Goal: Task Accomplishment & Management: Manage account settings

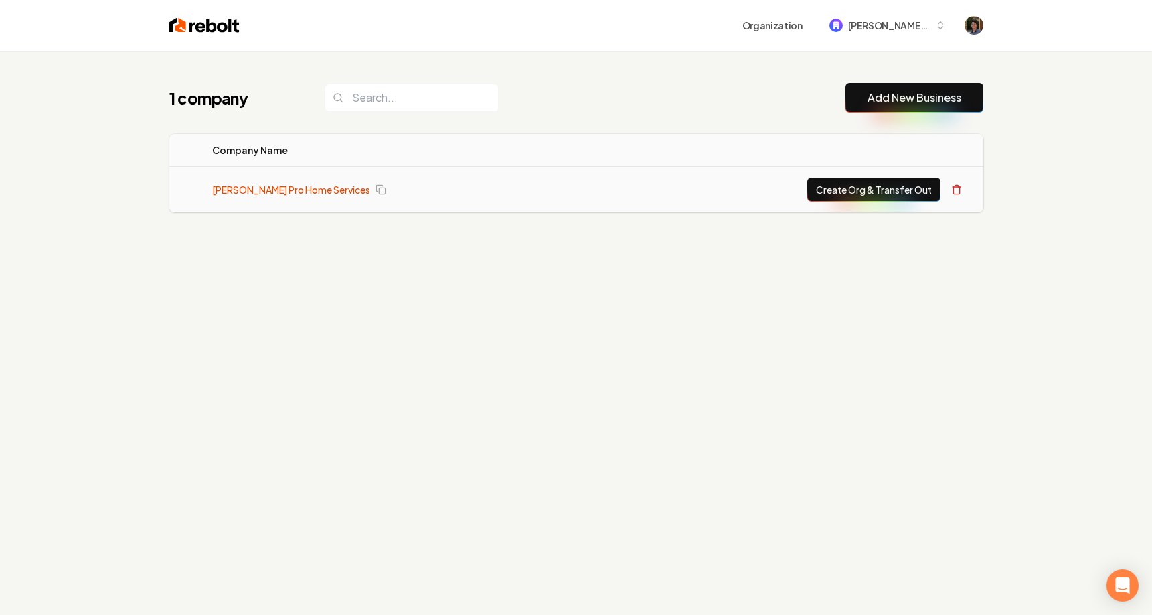
click at [295, 186] on link "[PERSON_NAME] Pro Home Services" at bounding box center [291, 189] width 158 height 13
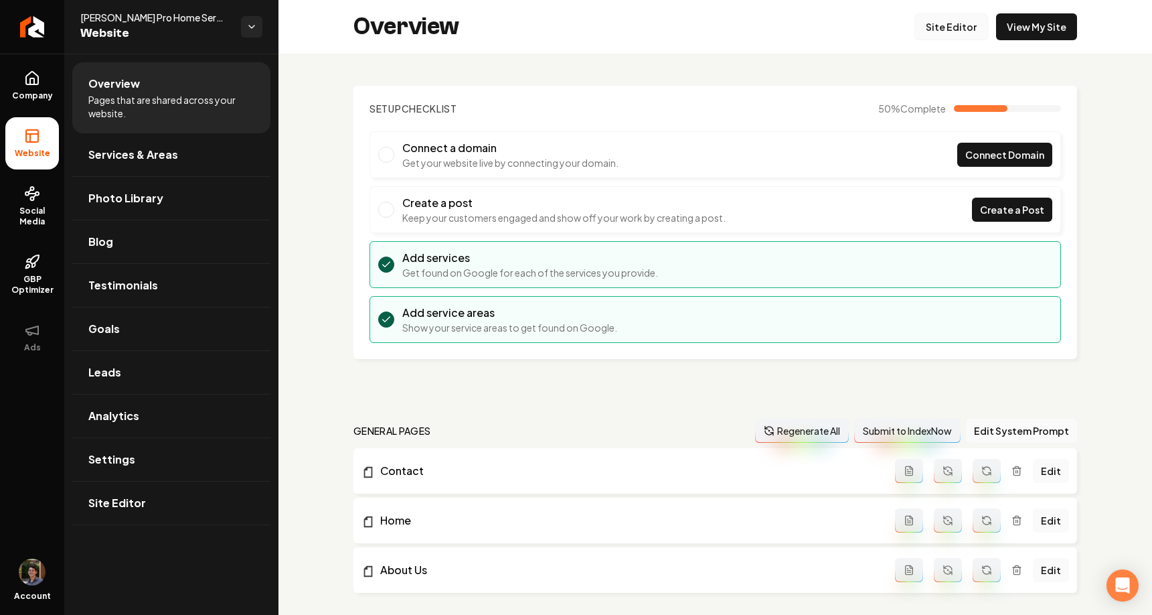
click at [958, 28] on link "Site Editor" at bounding box center [952, 26] width 74 height 27
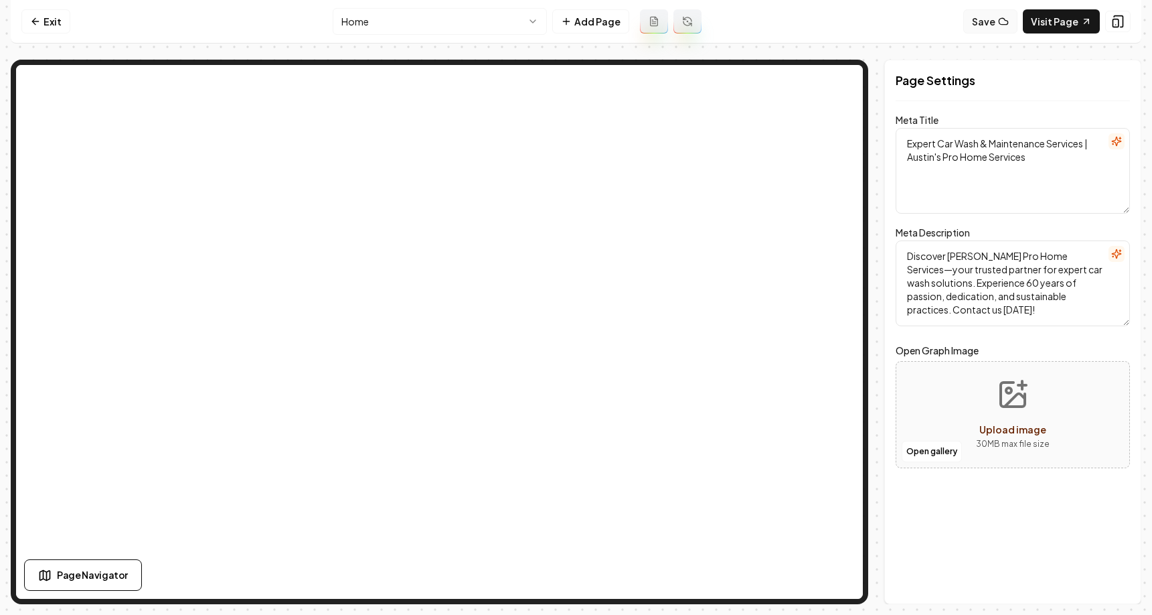
click at [990, 17] on button "Save" at bounding box center [991, 21] width 54 height 24
click at [911, 21] on button "Show History" at bounding box center [911, 21] width 93 height 24
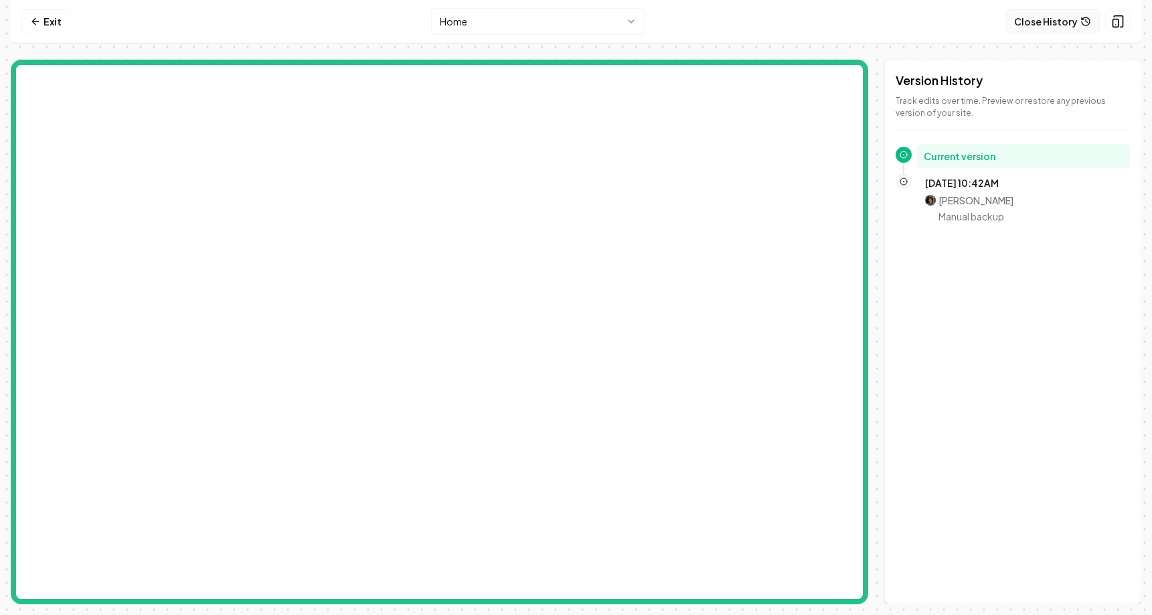
click at [1045, 24] on button "Close History" at bounding box center [1053, 21] width 94 height 24
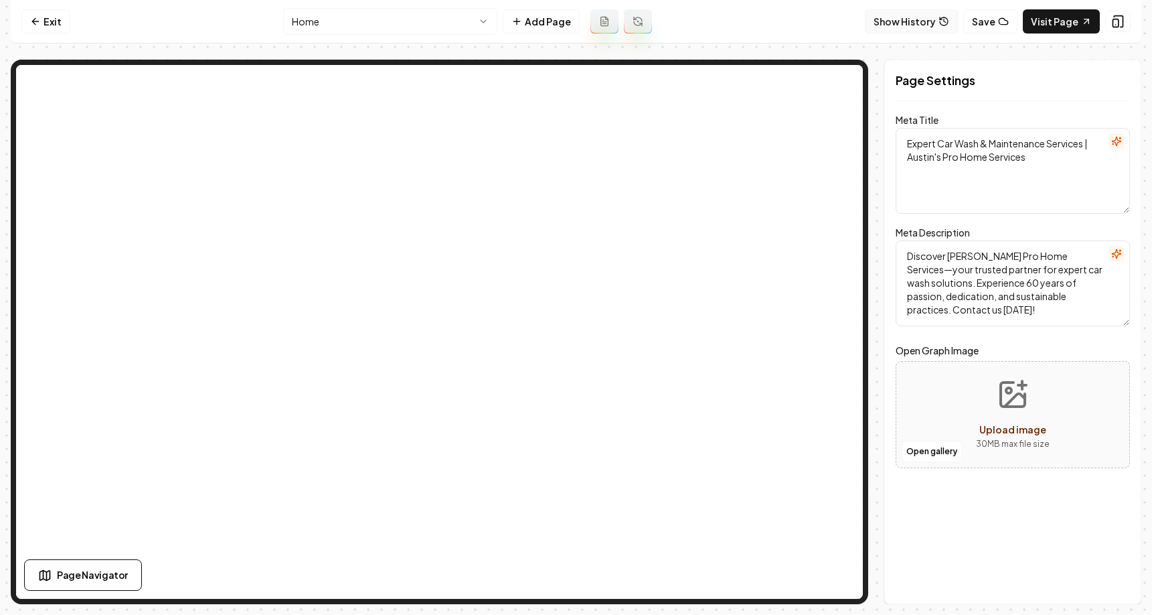
click at [919, 15] on button "Show History" at bounding box center [911, 21] width 93 height 24
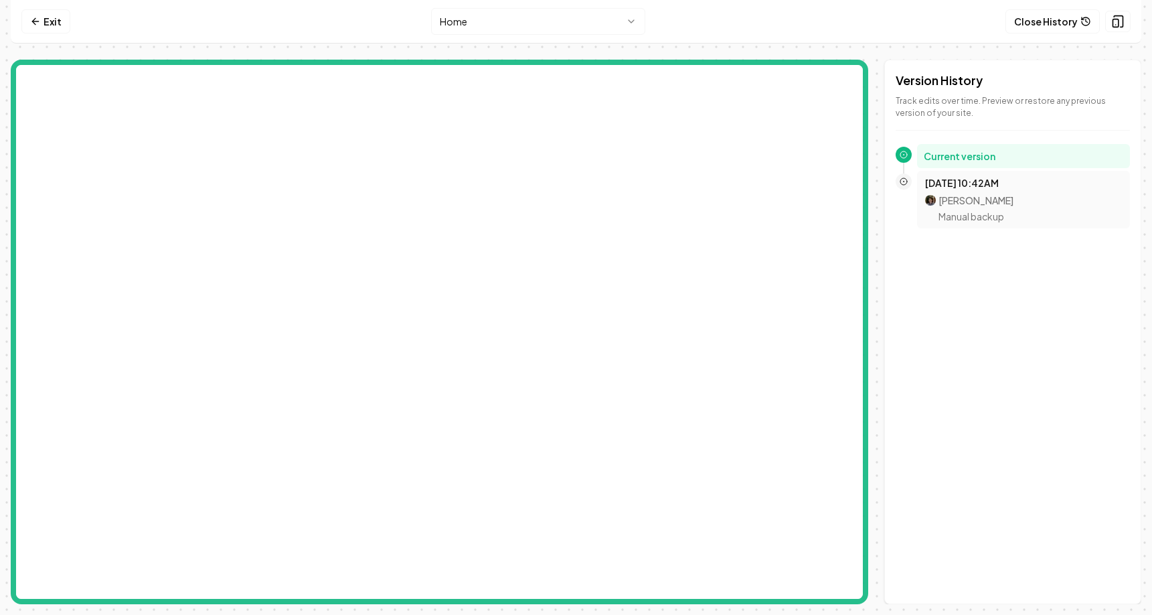
click at [1008, 220] on div "Mitchell Stahl Manual backup" at bounding box center [1023, 209] width 197 height 28
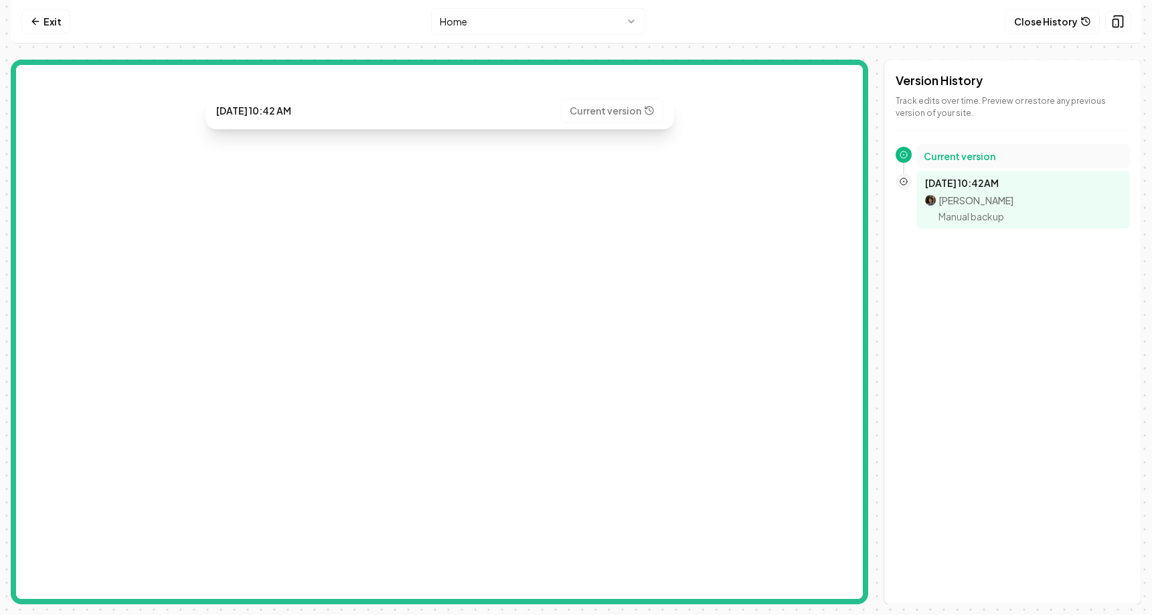
click at [1020, 151] on h2 "Current version" at bounding box center [1024, 155] width 200 height 13
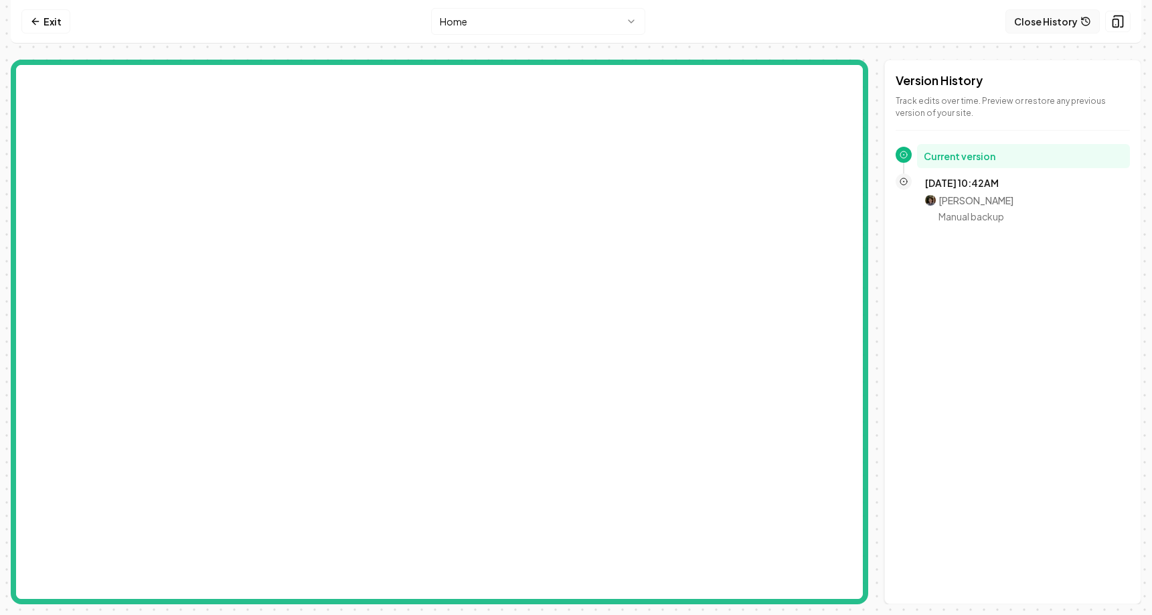
click at [1065, 15] on button "Close History" at bounding box center [1053, 21] width 94 height 24
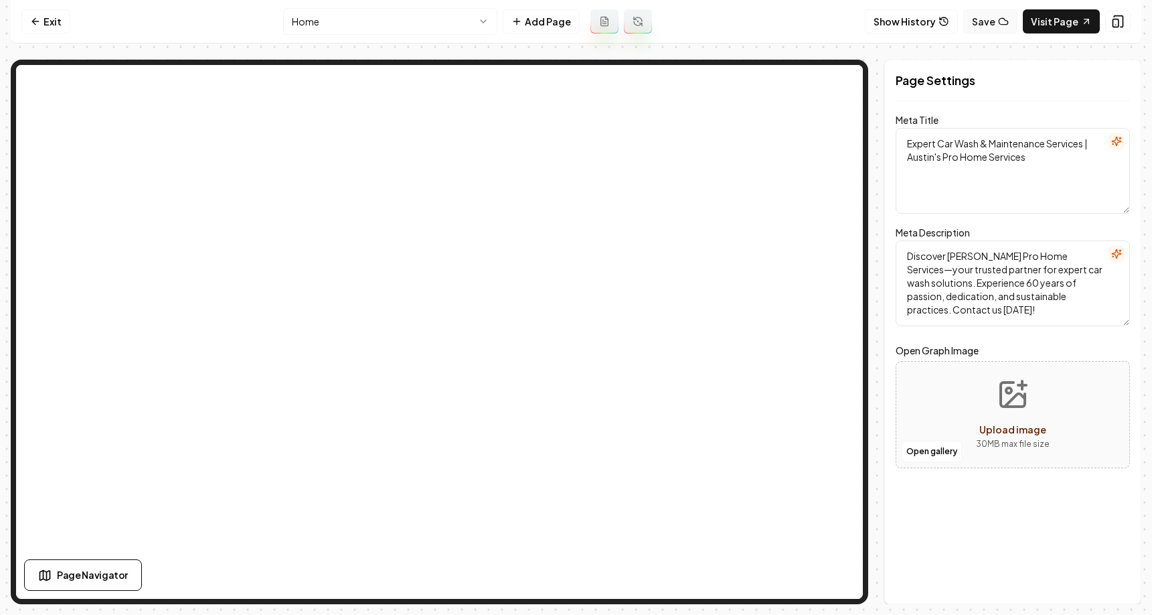
click at [1005, 31] on button "Save" at bounding box center [991, 21] width 54 height 24
click at [916, 23] on button "Show History" at bounding box center [911, 21] width 93 height 24
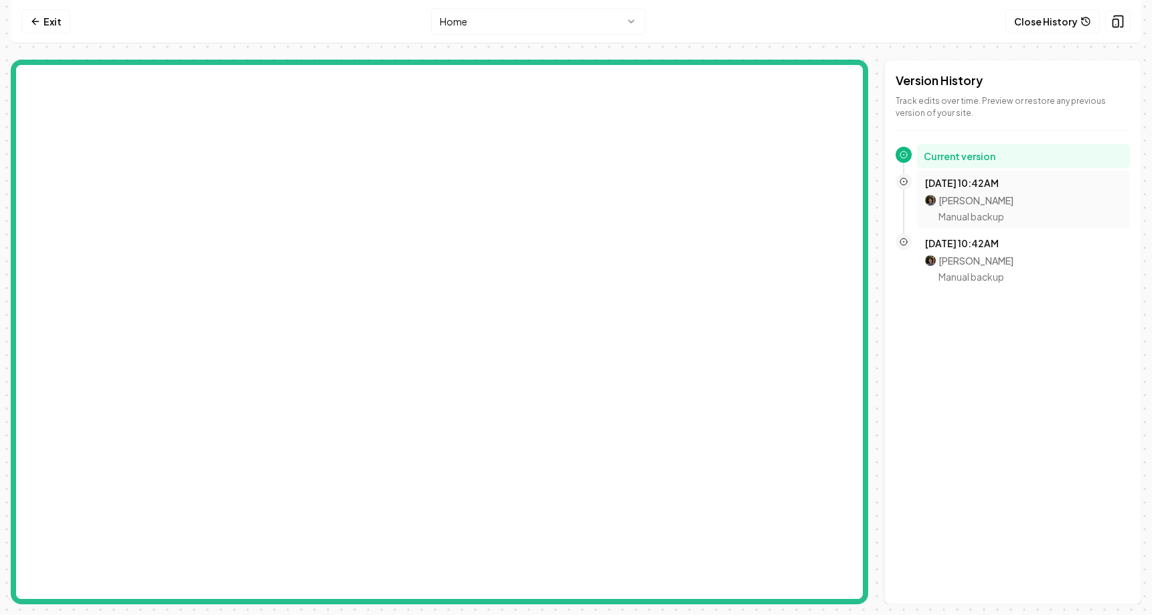
click at [987, 196] on p "Mitchell Stahl" at bounding box center [976, 200] width 75 height 13
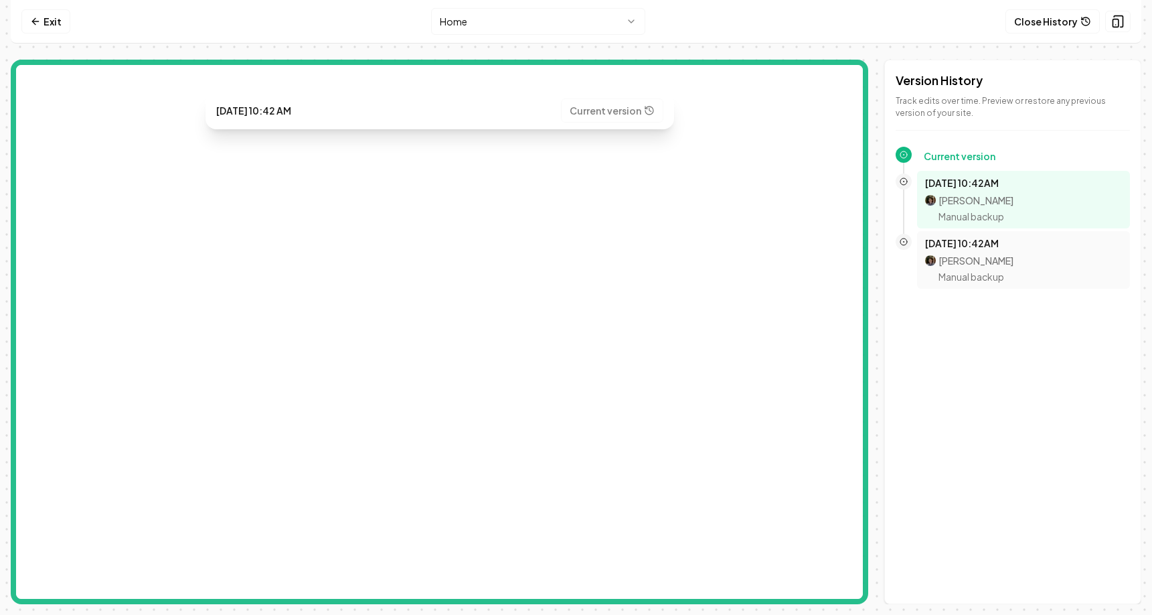
click at [965, 257] on p "Mitchell Stahl" at bounding box center [976, 260] width 75 height 13
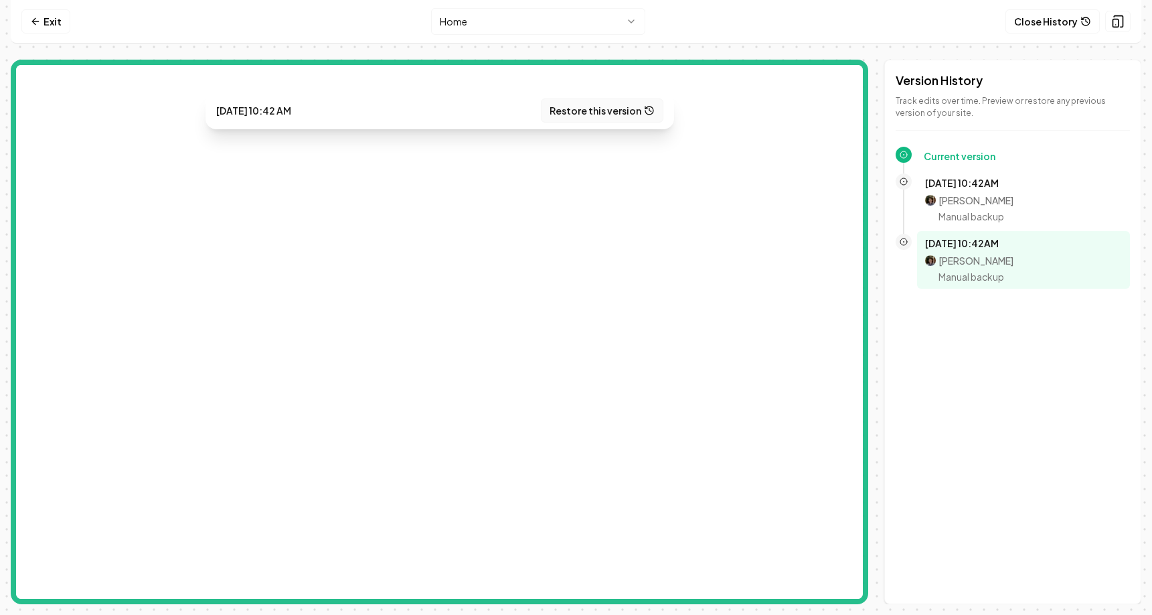
click at [609, 109] on button "Restore this version" at bounding box center [602, 110] width 123 height 24
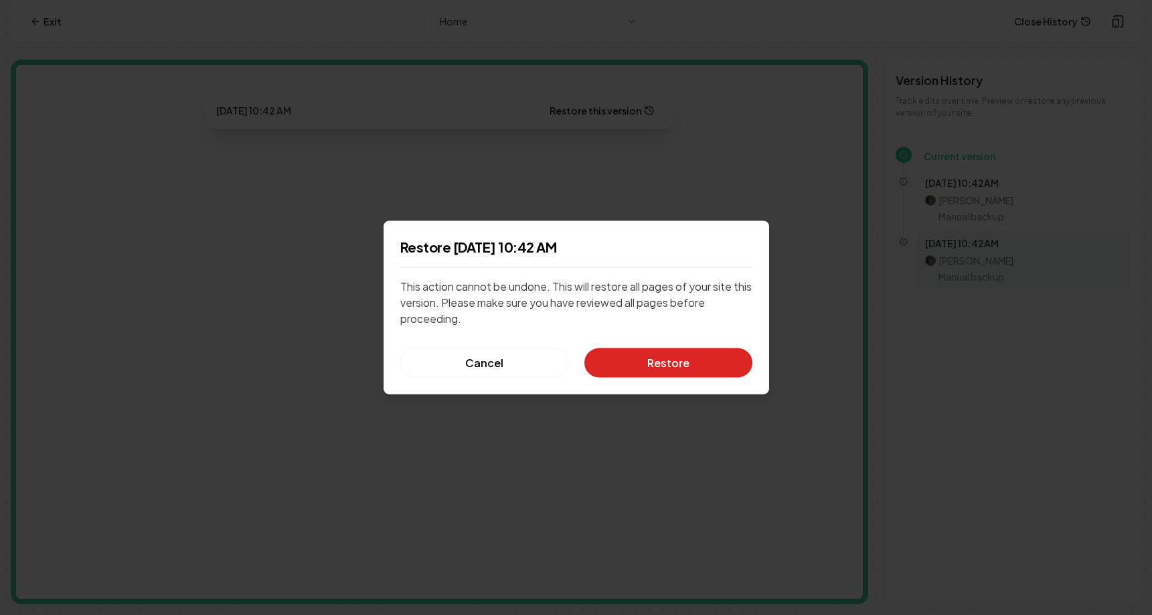
click at [631, 356] on button "Restore" at bounding box center [669, 362] width 168 height 29
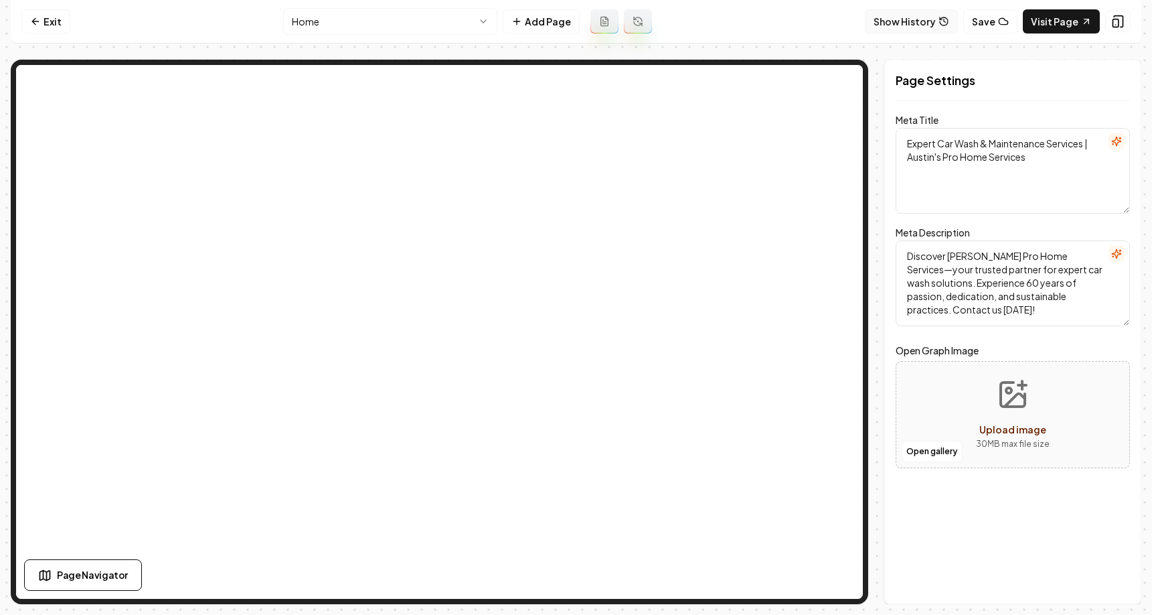
click at [906, 19] on button "Show History" at bounding box center [911, 21] width 93 height 24
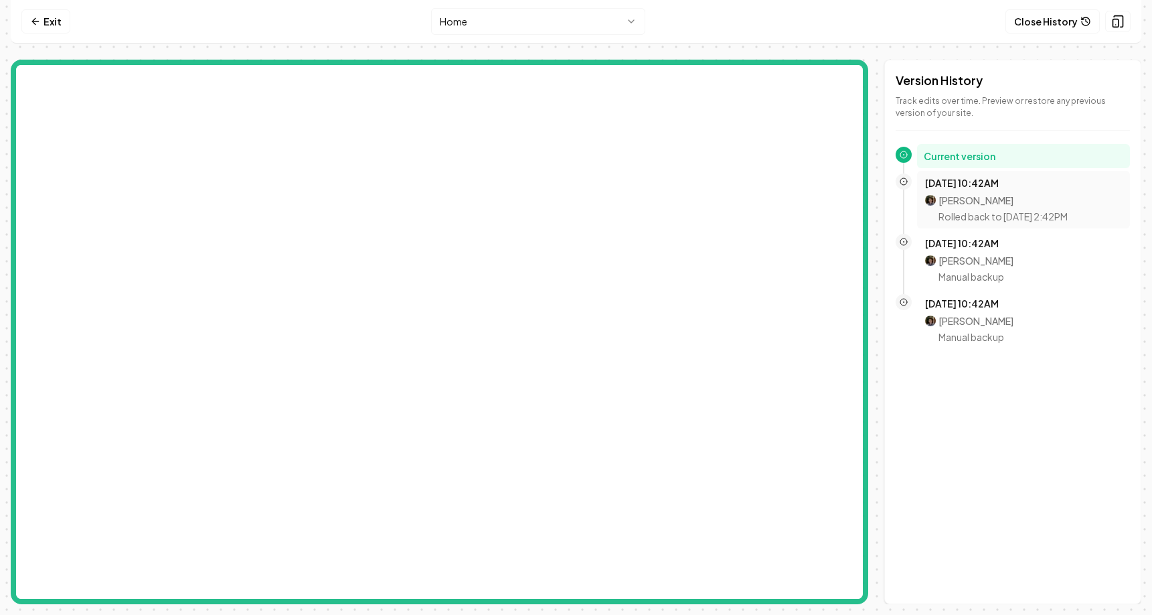
click at [984, 199] on p "Mitchell Stahl" at bounding box center [1003, 200] width 129 height 13
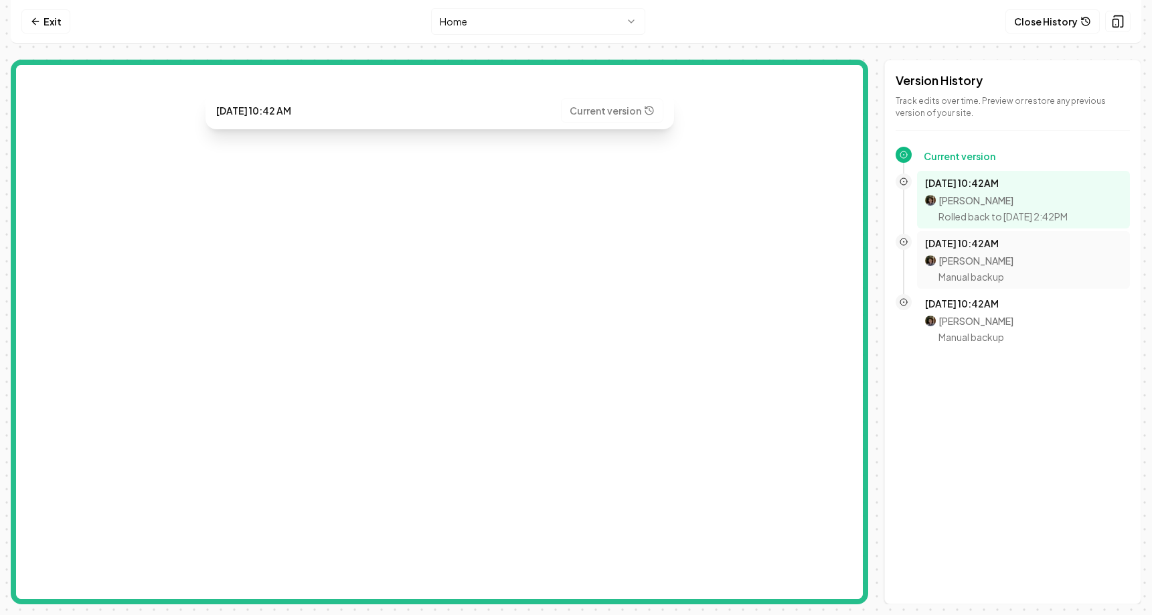
click at [980, 264] on p "Mitchell Stahl" at bounding box center [976, 260] width 75 height 13
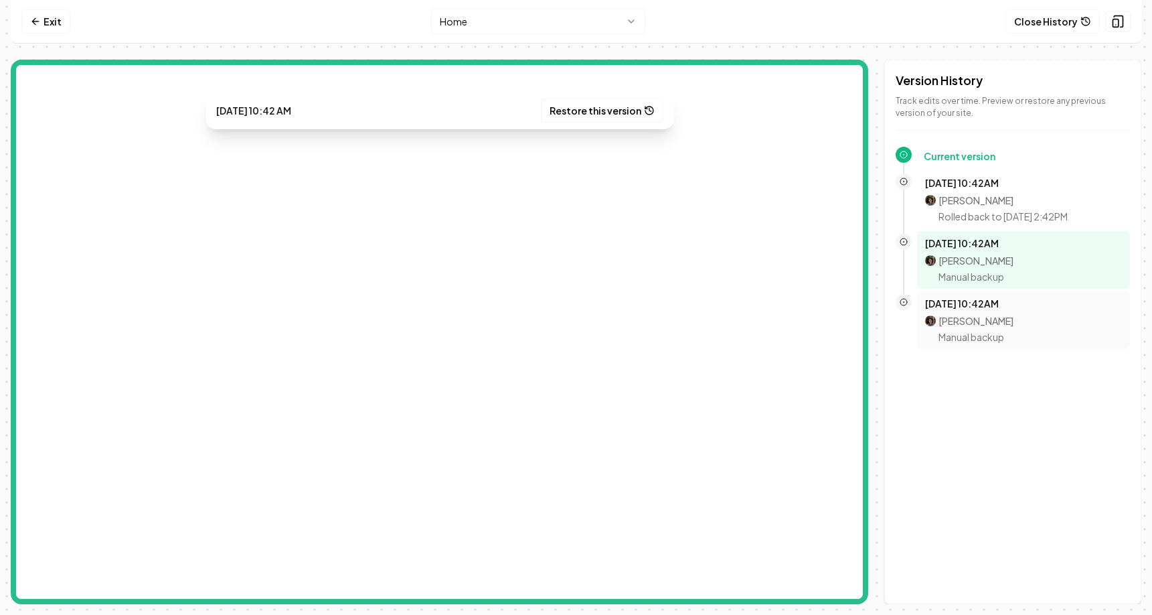
click at [982, 311] on div "Oct 8, 10:42AM Mitchell Stahl Manual backup" at bounding box center [1023, 320] width 197 height 47
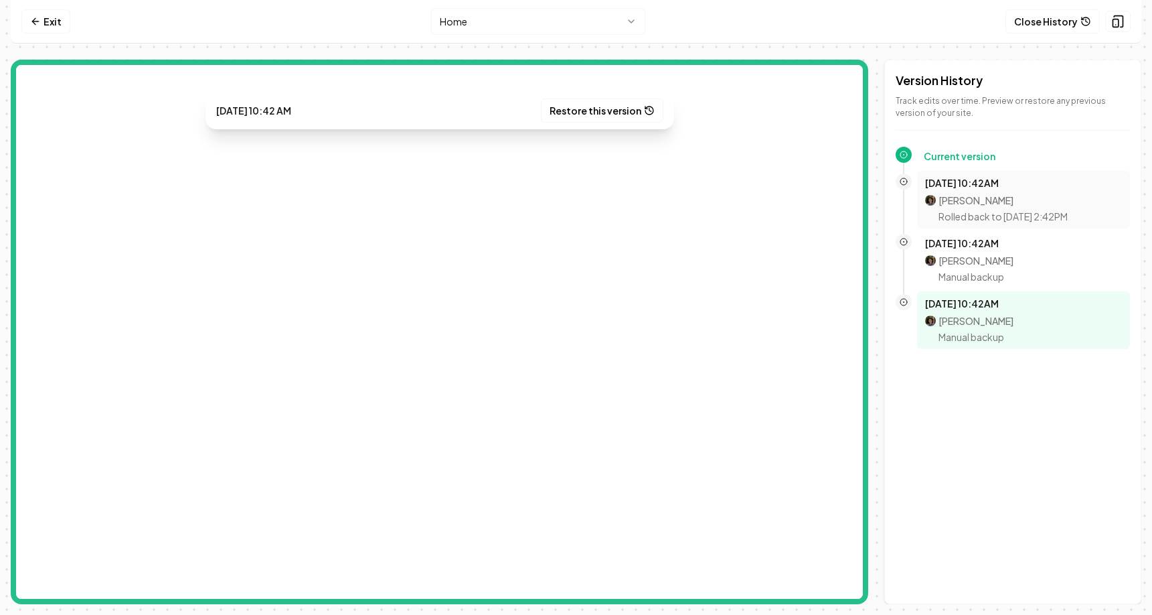
click at [961, 179] on p "Oct 8, 10:42AM" at bounding box center [1023, 182] width 197 height 13
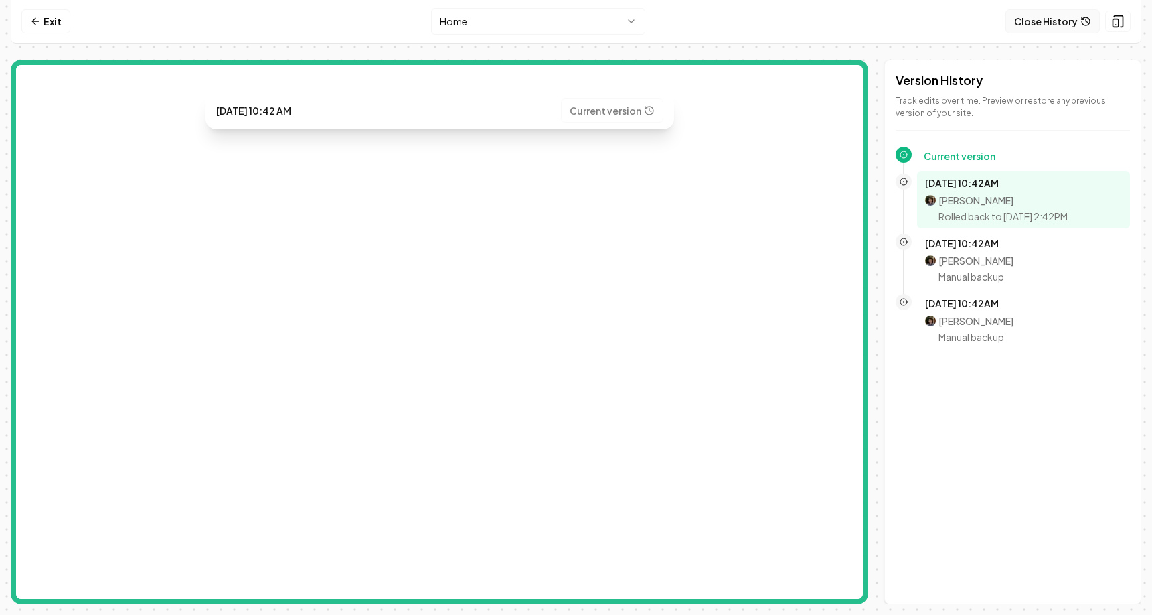
click at [1046, 26] on button "Close History" at bounding box center [1053, 21] width 94 height 24
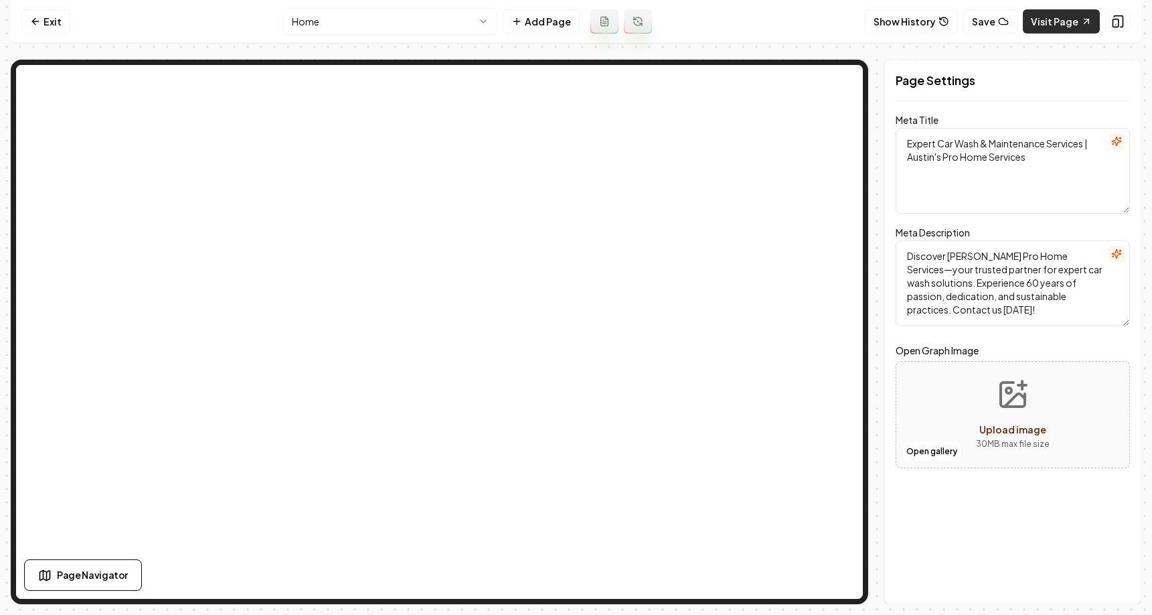
click at [1055, 29] on link "Visit Page" at bounding box center [1061, 21] width 77 height 24
click at [929, 13] on button "Show History" at bounding box center [911, 21] width 93 height 24
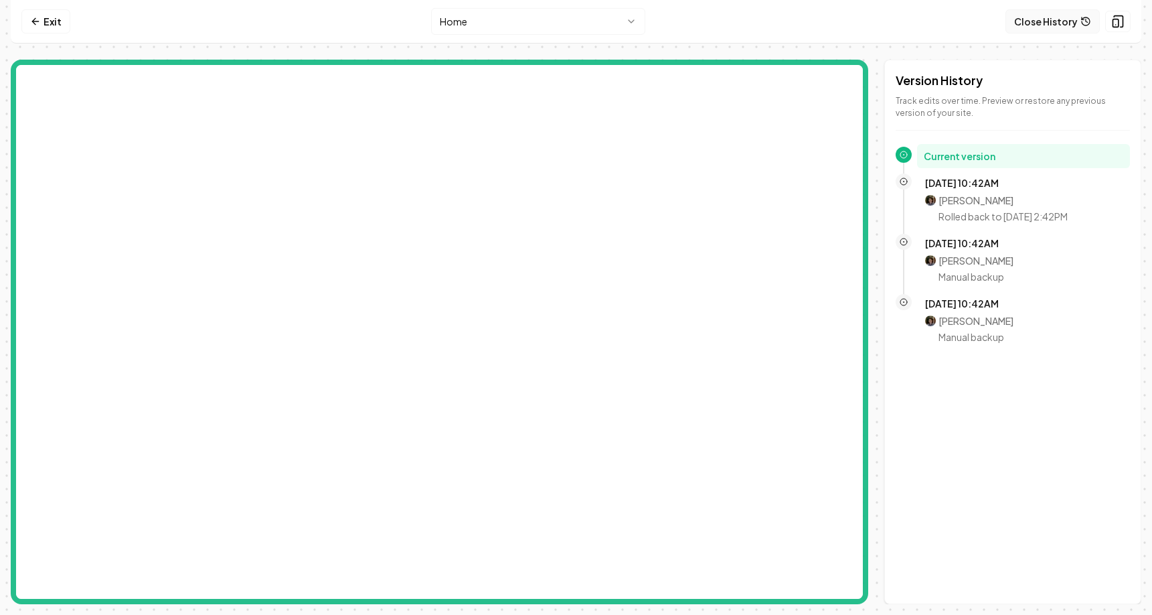
click at [1037, 20] on button "Close History" at bounding box center [1053, 21] width 94 height 24
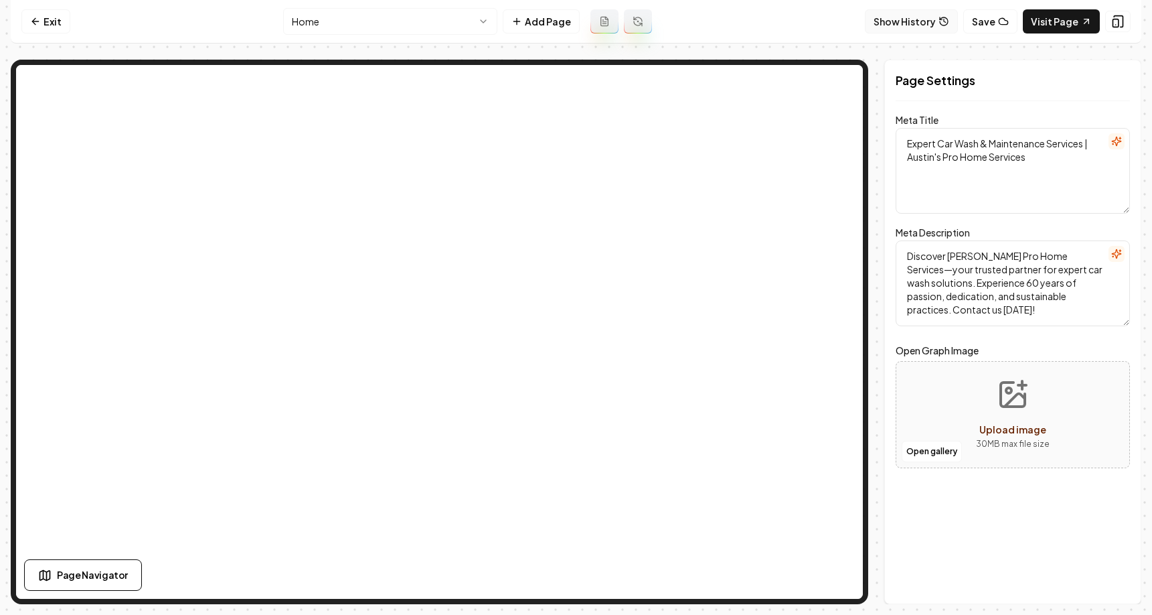
click at [919, 24] on button "Show History" at bounding box center [911, 21] width 93 height 24
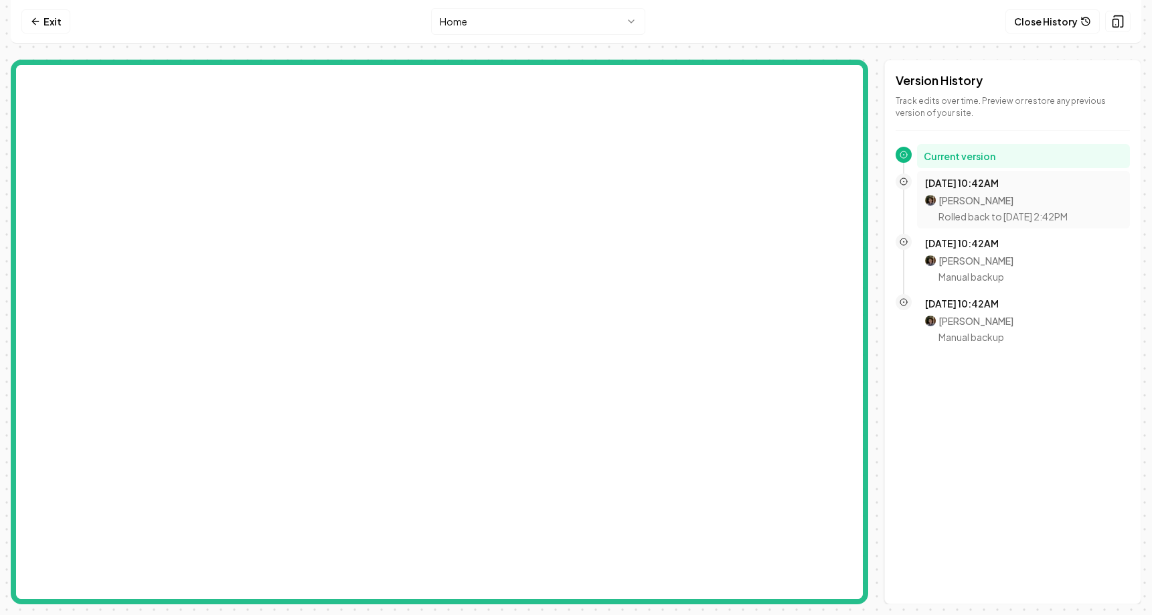
click at [959, 189] on p "Oct 8, 10:42AM" at bounding box center [1023, 182] width 197 height 13
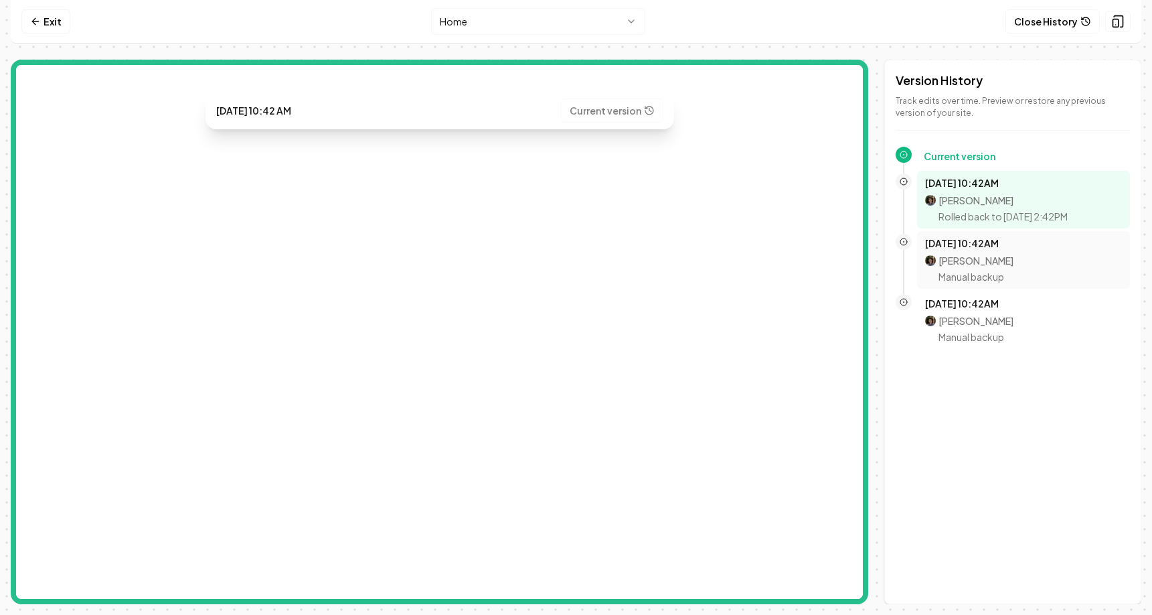
click at [1051, 248] on p "Oct 8, 10:42AM" at bounding box center [1023, 242] width 197 height 13
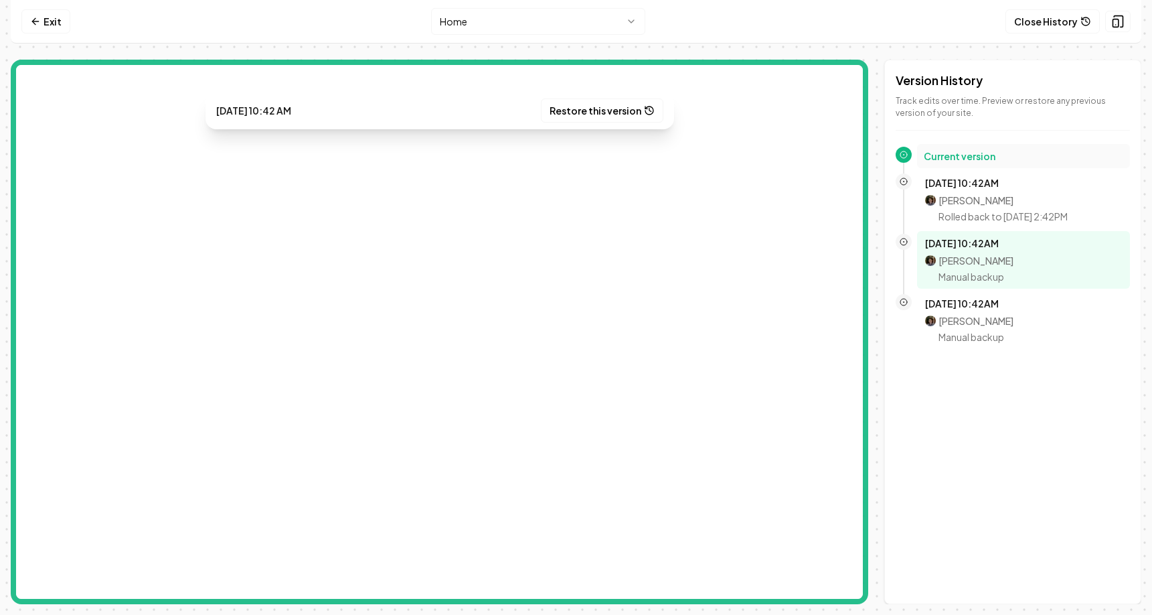
click at [1002, 158] on h2 "Current version" at bounding box center [1024, 155] width 200 height 13
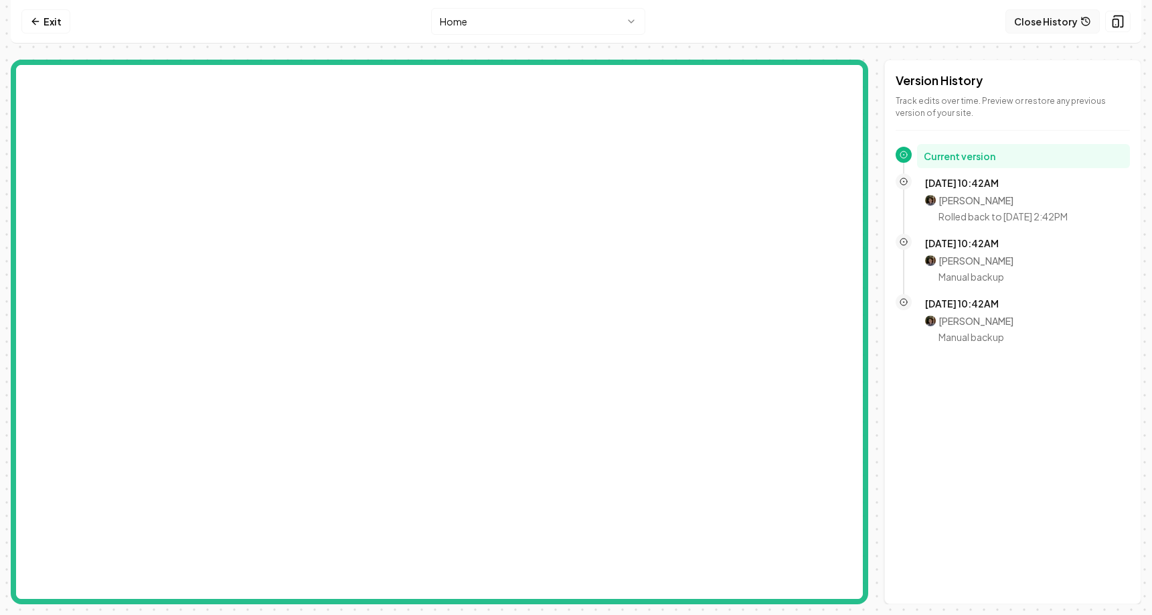
click at [1069, 21] on button "Close History" at bounding box center [1053, 21] width 94 height 24
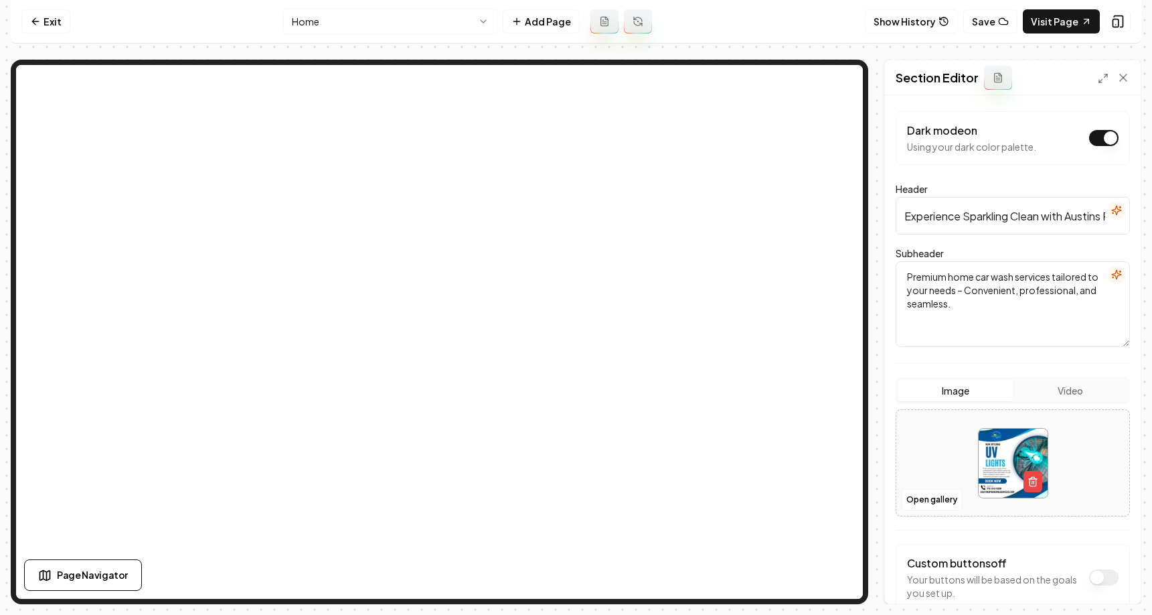
click at [937, 220] on input "Experience Sparkling Clean with Austins Pro" at bounding box center [1013, 215] width 234 height 37
type input "Experikugkugkougokughlence Sparkling Clean with Austins Pro"
click at [929, 301] on textarea "Premium home car wash services tailored to your needs – Convenient, professiona…" at bounding box center [1013, 304] width 234 height 86
type textarea "Premium home car wash services tailored to your needs – Convenient, professiona…"
click at [1102, 579] on button "Save" at bounding box center [1111, 580] width 40 height 24
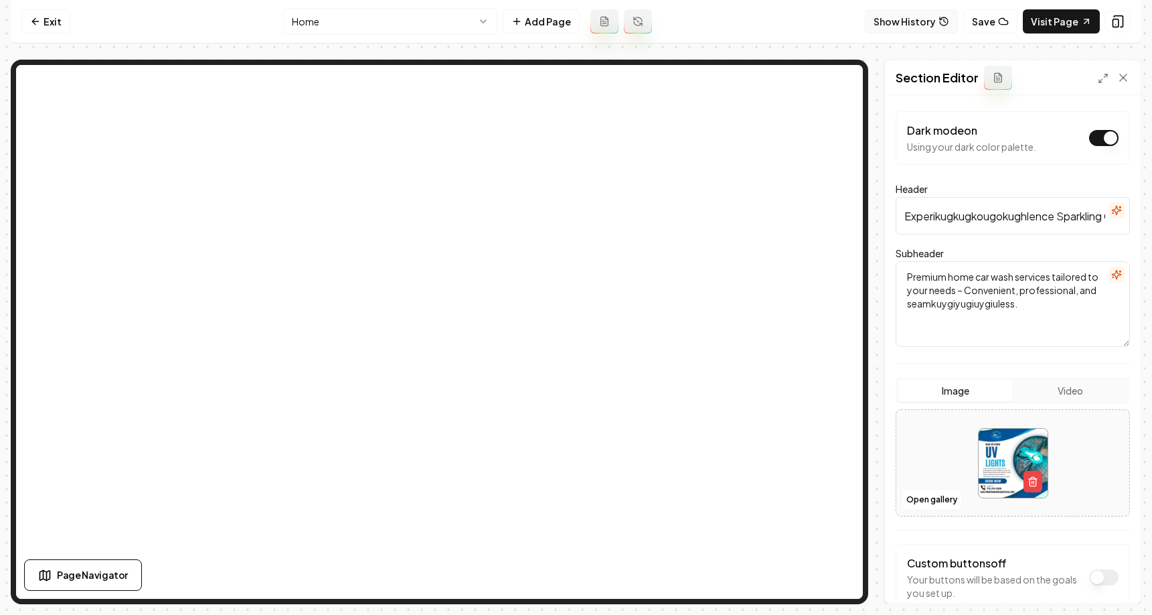
click at [933, 20] on button "Show History" at bounding box center [911, 21] width 93 height 24
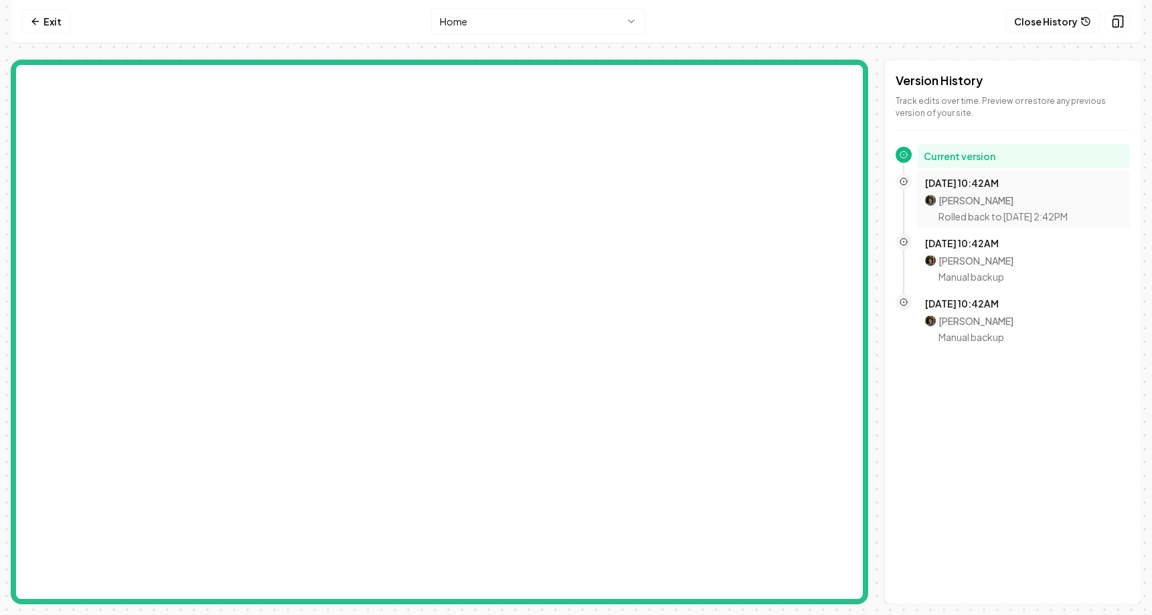
click at [1004, 196] on p "Mitchell Stahl" at bounding box center [1003, 200] width 129 height 13
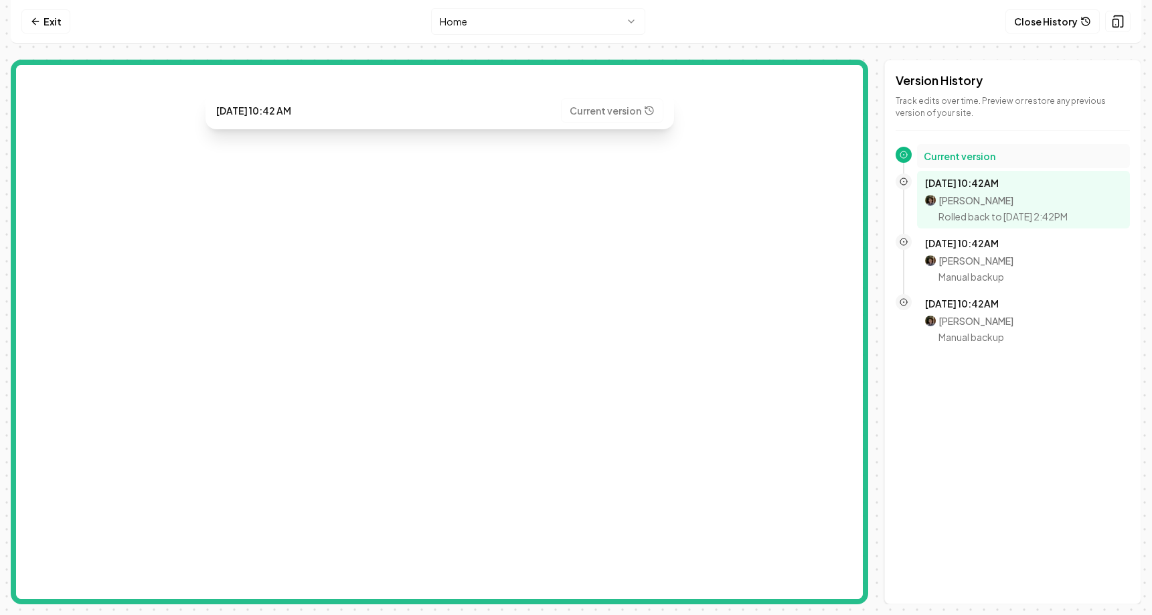
click at [994, 159] on h2 "Current version" at bounding box center [1024, 155] width 200 height 13
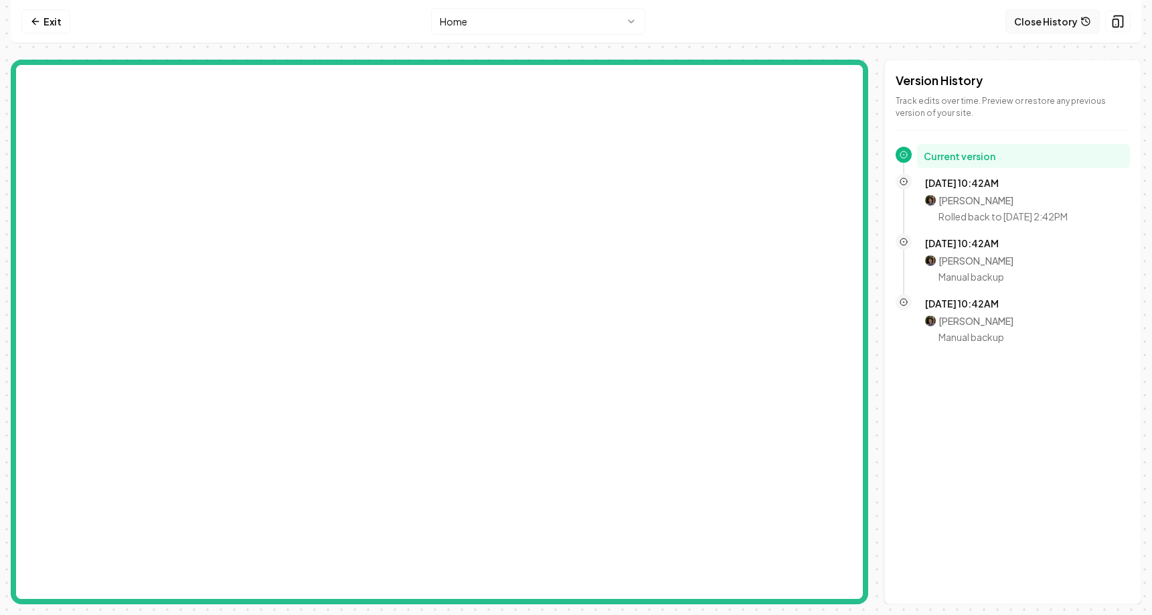
click at [1043, 21] on button "Close History" at bounding box center [1053, 21] width 94 height 24
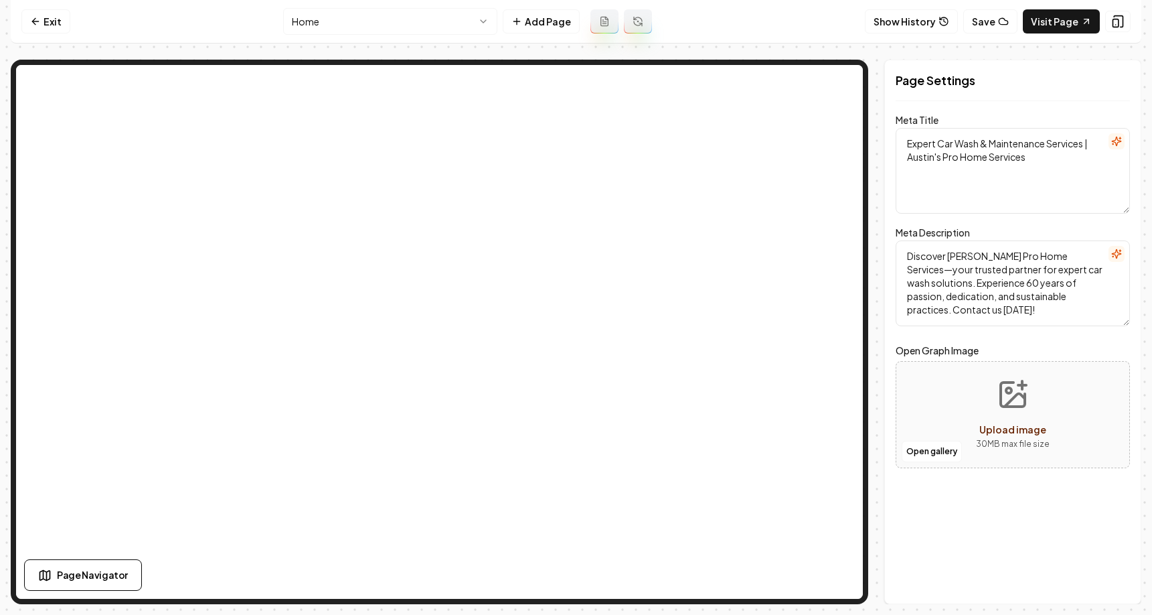
click at [982, 311] on textarea "Discover [PERSON_NAME] Pro Home Services—your trusted partner for expert car wa…" at bounding box center [1013, 283] width 234 height 86
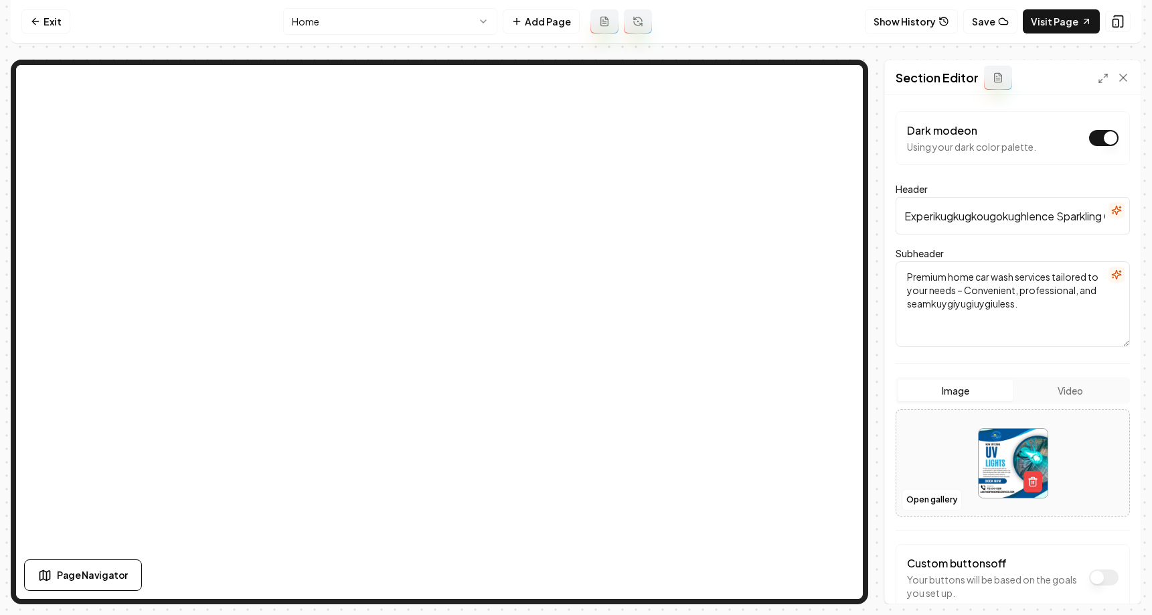
click at [1000, 226] on input "Experikugkugkougokughlence Sparkling Clean with Austins Pro" at bounding box center [1013, 215] width 234 height 37
click at [1004, 291] on textarea "Premium home car wash services tailored to your needs – Convenient, professiona…" at bounding box center [1013, 304] width 234 height 86
click at [1044, 324] on textarea "Premium home car wash services tailored to your needs – Convenient, professiona…" at bounding box center [1013, 304] width 234 height 86
type textarea "Premium home car wash services tailored to your needs – Convenient, professiona…"
click at [914, 21] on button "Show History" at bounding box center [911, 21] width 93 height 24
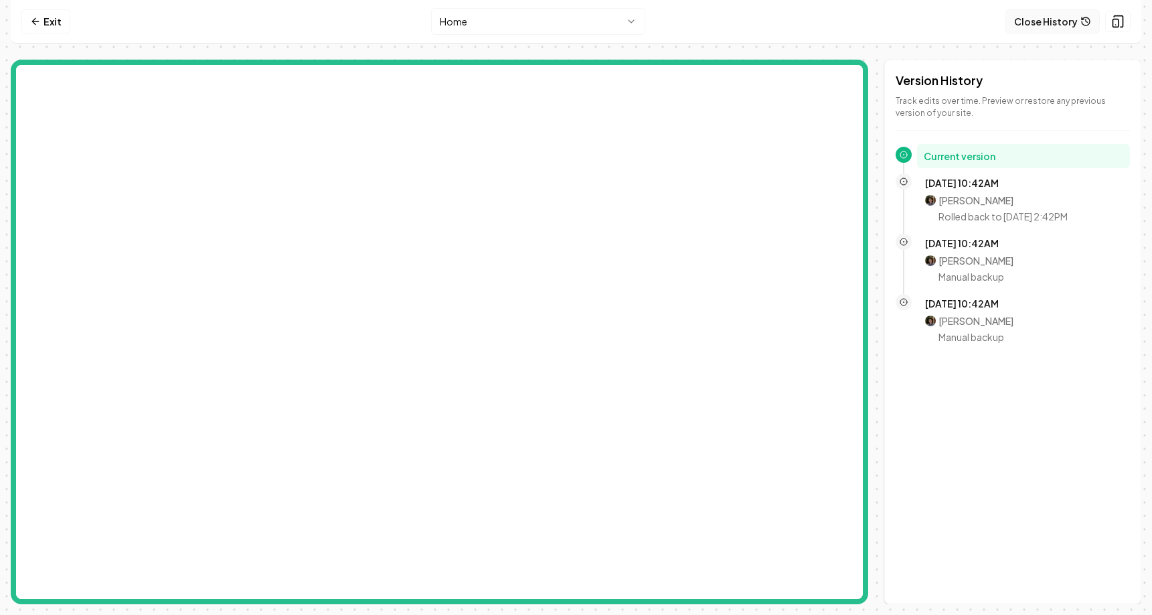
click at [1048, 14] on button "Close History" at bounding box center [1053, 21] width 94 height 24
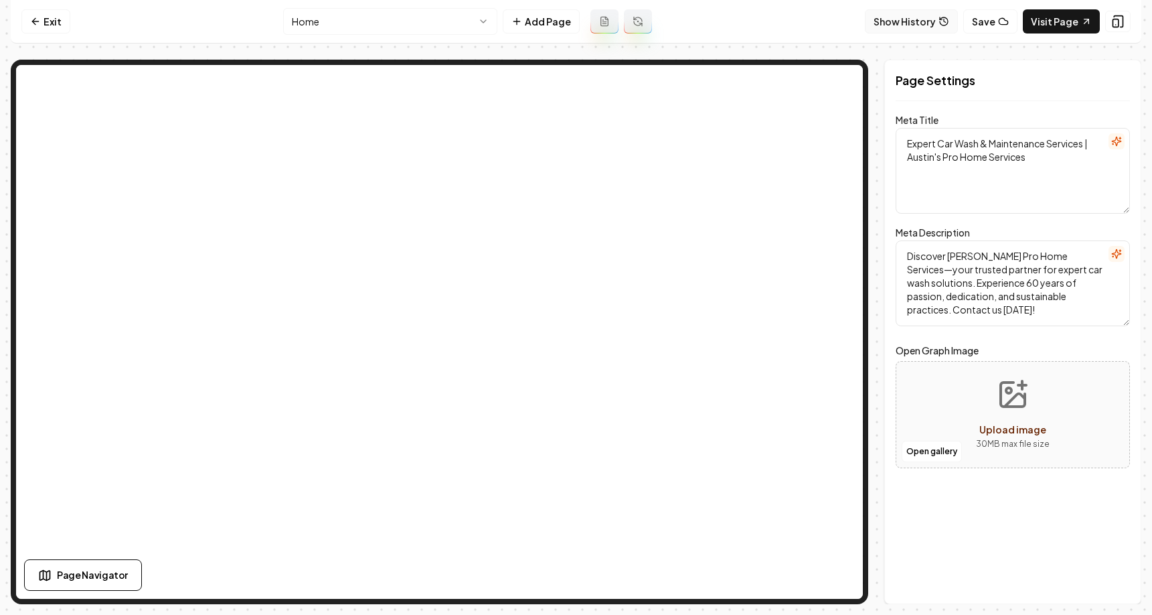
click at [919, 17] on button "Show History" at bounding box center [911, 21] width 93 height 24
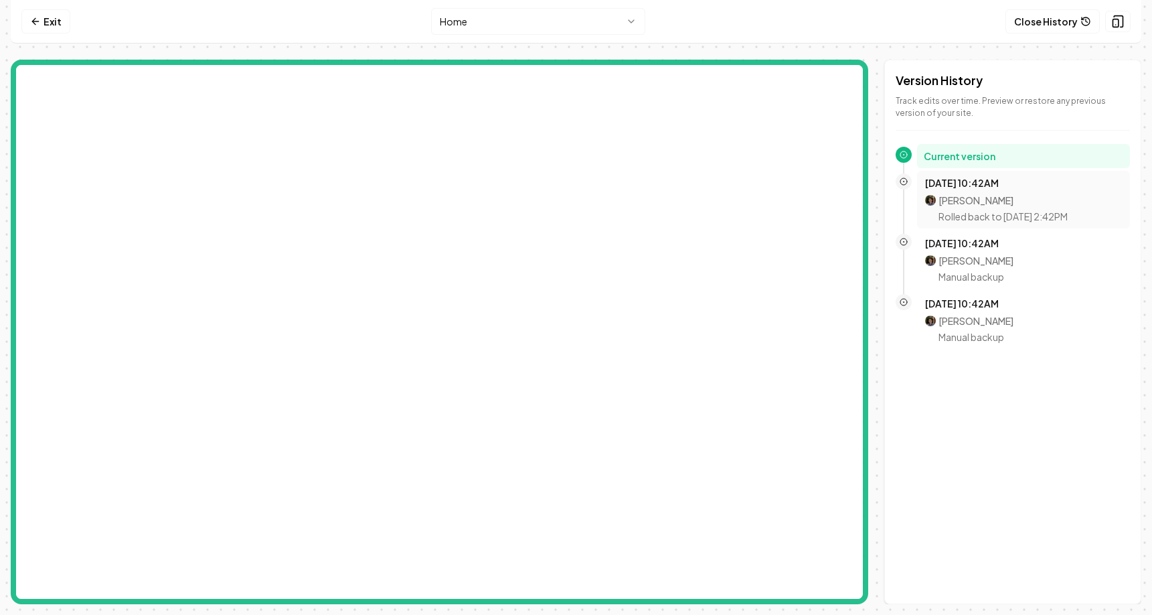
click at [1017, 203] on p "Mitchell Stahl" at bounding box center [1003, 200] width 129 height 13
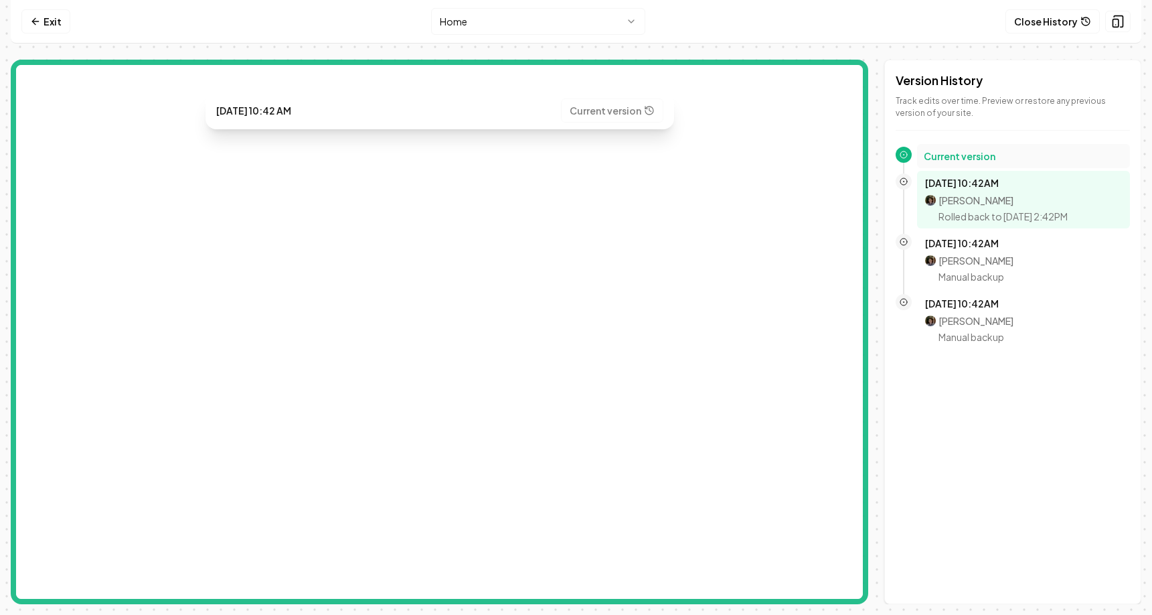
click at [995, 150] on h2 "Current version" at bounding box center [1024, 155] width 200 height 13
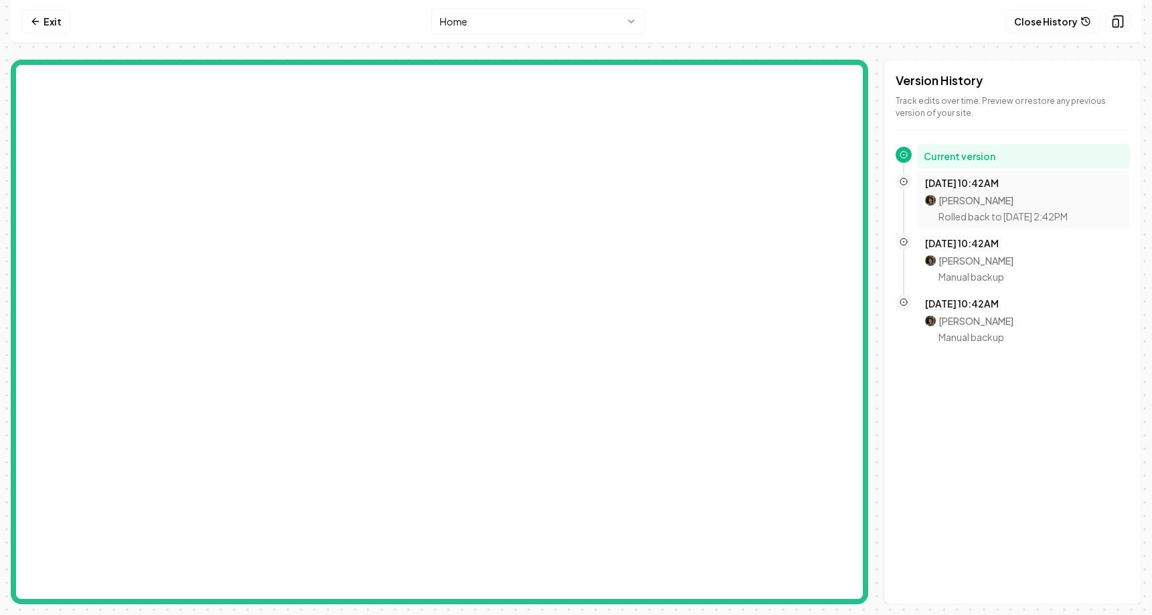
click at [945, 189] on div "Oct 8, 10:42AM Mitchell Stahl Rolled back to Oct 8, 2:42PM" at bounding box center [1023, 199] width 197 height 47
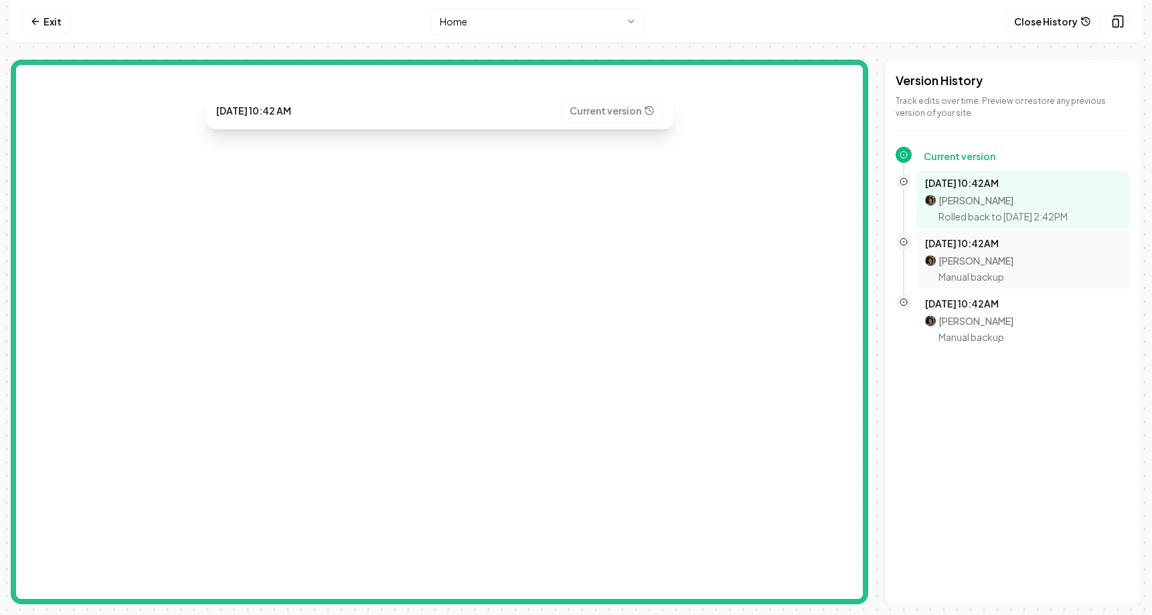
click at [986, 269] on div "Mitchell Stahl Manual backup" at bounding box center [976, 268] width 75 height 29
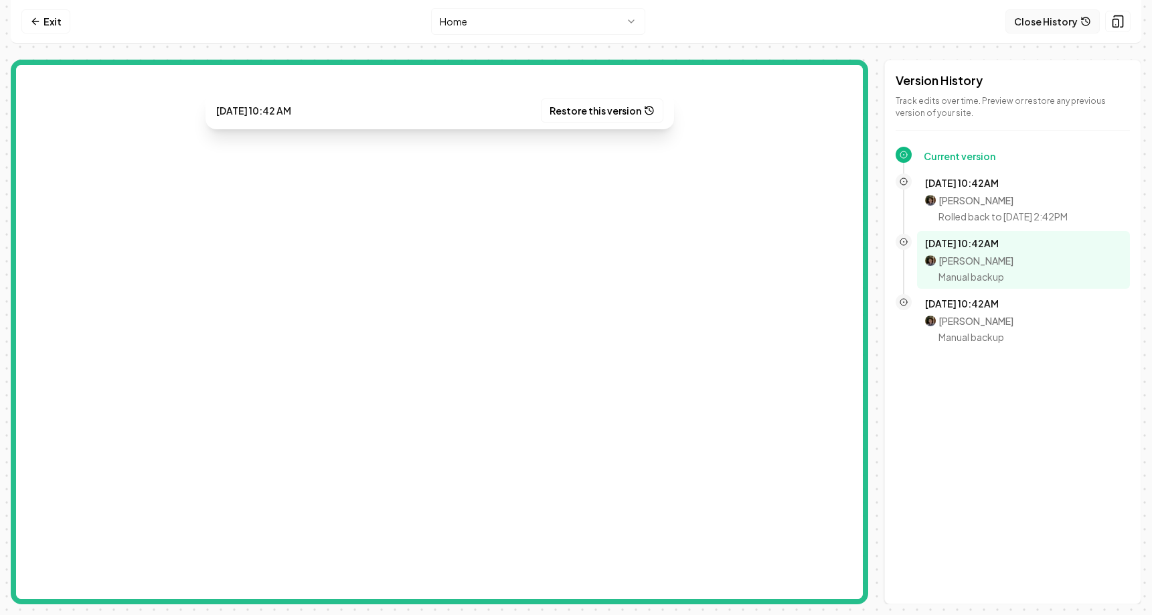
click at [1055, 10] on button "Close History" at bounding box center [1053, 21] width 94 height 24
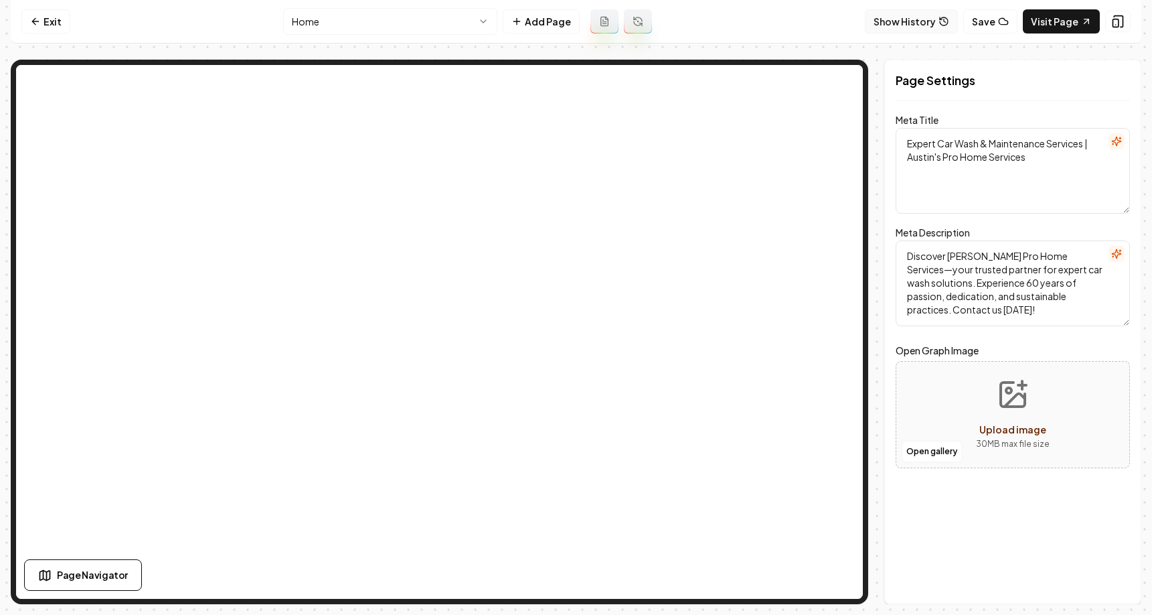
click at [934, 19] on button "Show History" at bounding box center [911, 21] width 93 height 24
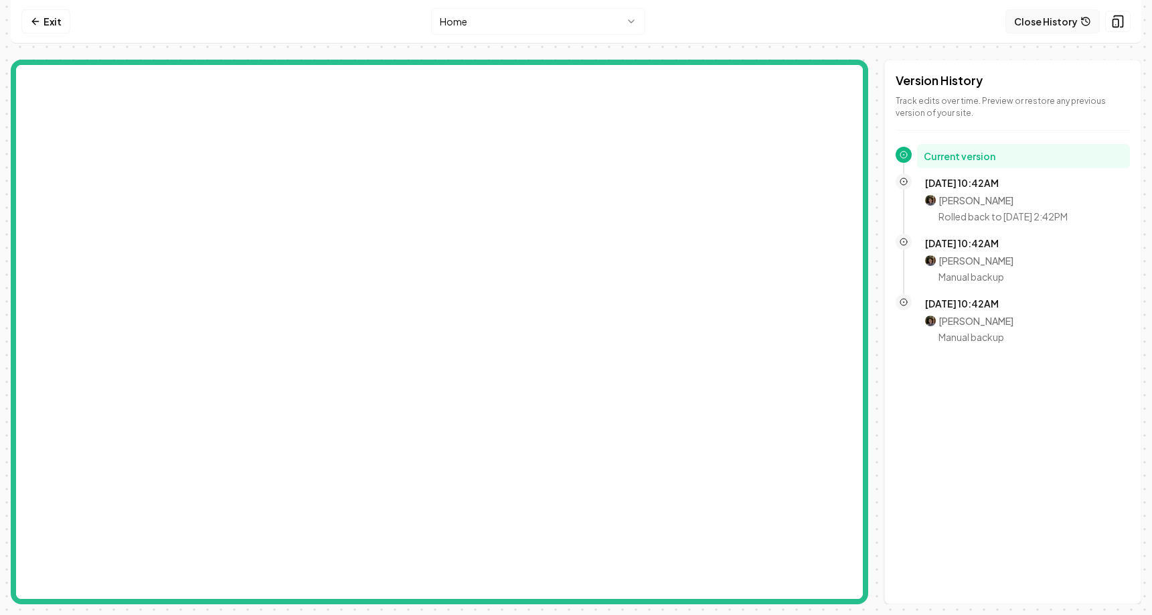
click at [1066, 19] on button "Close History" at bounding box center [1053, 21] width 94 height 24
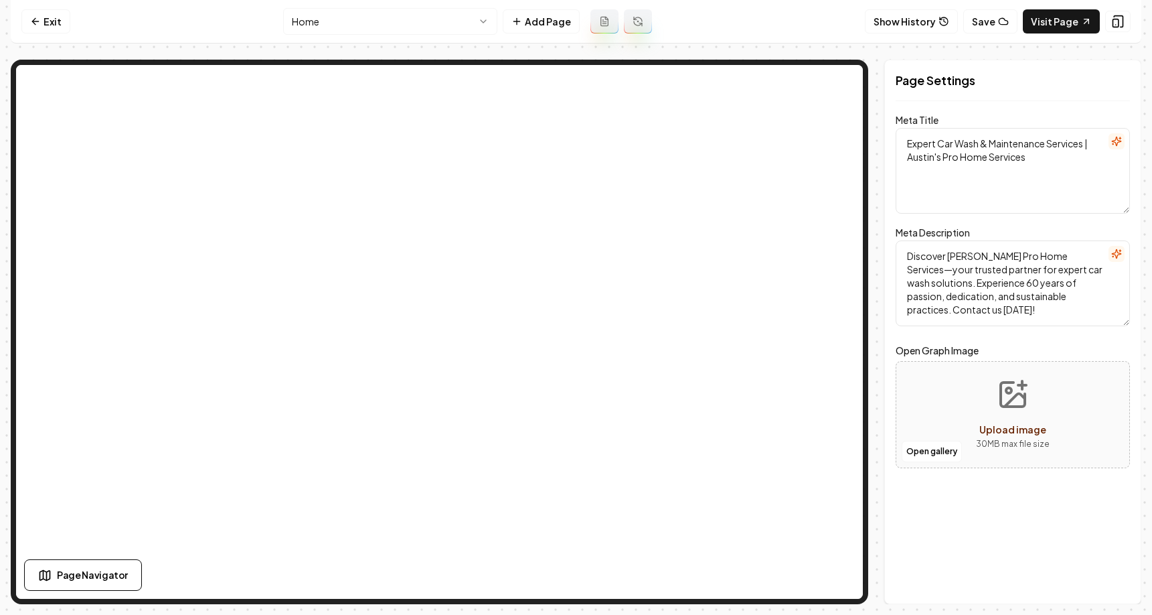
click at [211, 31] on nav "Exit Home Add Page Show History Save Visit Page" at bounding box center [576, 22] width 1131 height 44
click at [909, 14] on button "Show History" at bounding box center [911, 21] width 93 height 24
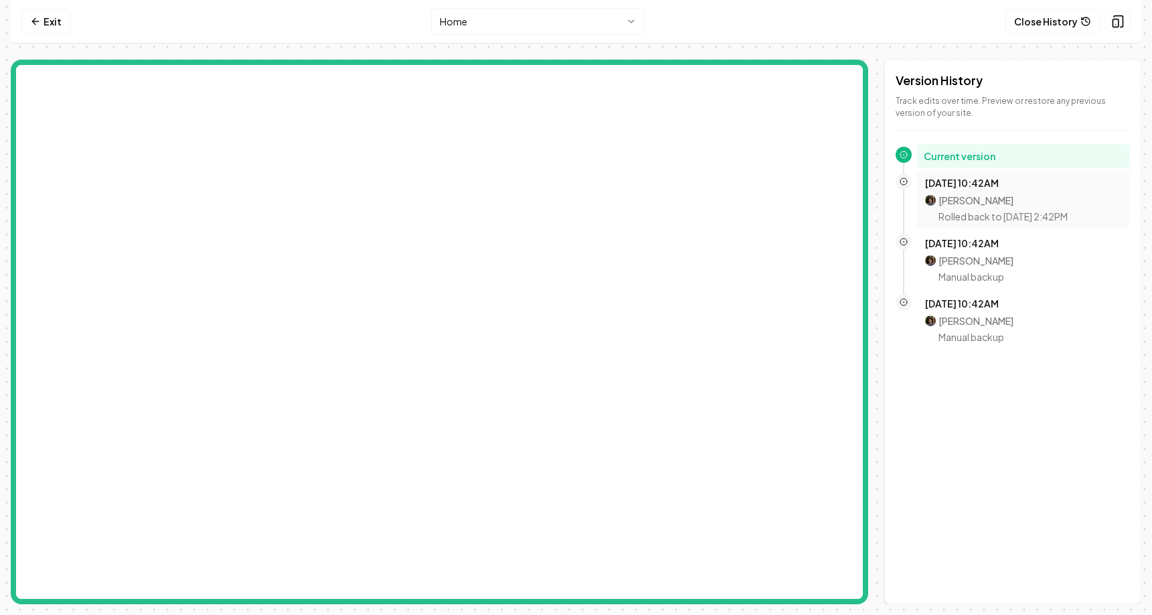
click at [953, 191] on div "Oct 8, 10:42AM Mitchell Stahl Rolled back to Oct 8, 2:42PM" at bounding box center [1023, 199] width 197 height 47
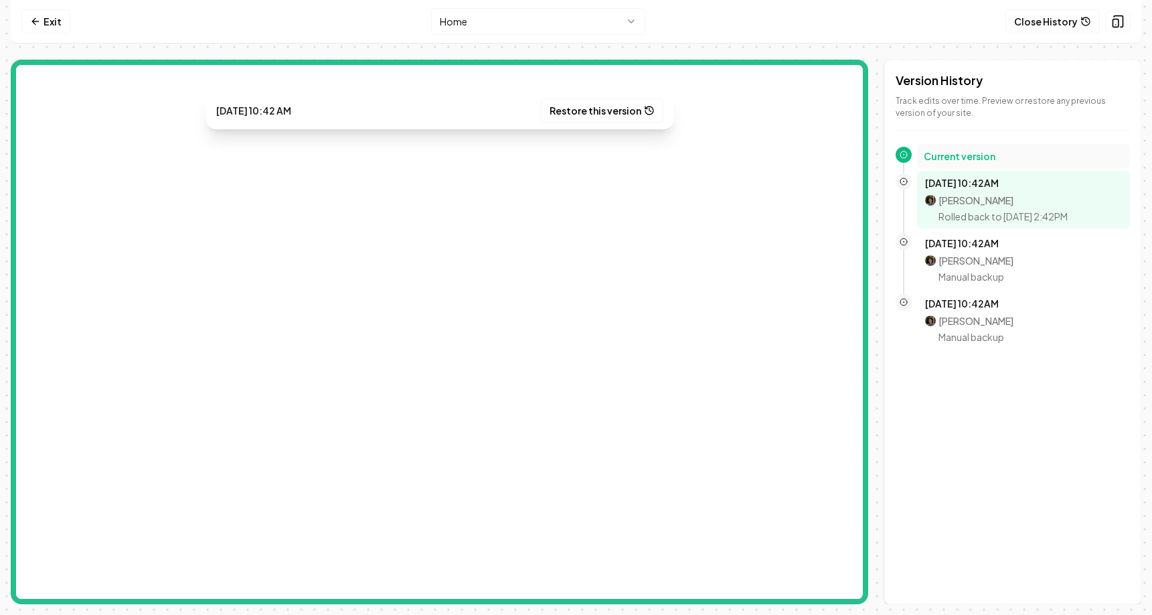
click at [974, 159] on h2 "Current version" at bounding box center [1024, 155] width 200 height 13
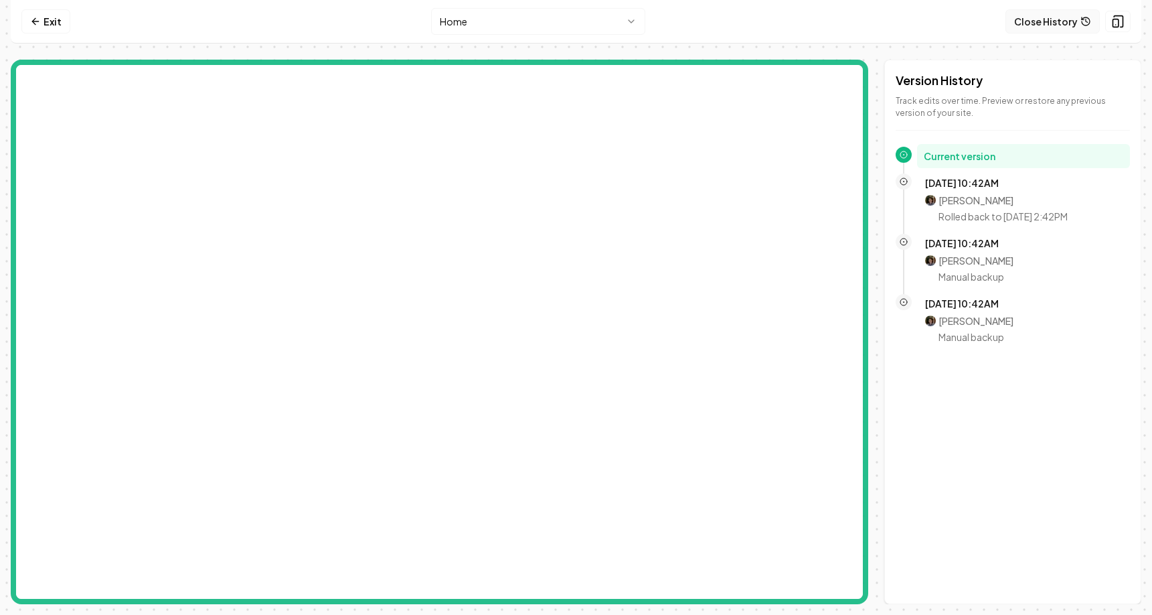
click at [1068, 20] on button "Close History" at bounding box center [1053, 21] width 94 height 24
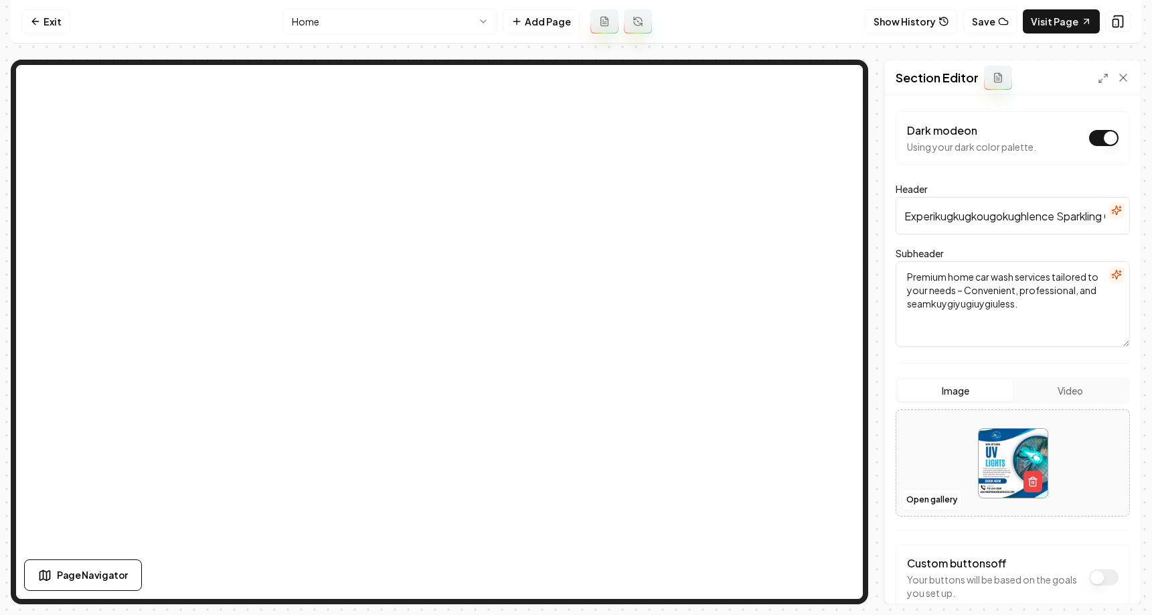
click at [1008, 300] on textarea "Premium home car wash services tailored to your needs – Convenient, professiona…" at bounding box center [1013, 304] width 234 height 86
type textarea "Premium home car wash services tailored to your needs – Convenient, professiona…"
click at [1120, 581] on button "Save" at bounding box center [1111, 580] width 40 height 24
click at [888, 29] on button "Show History" at bounding box center [911, 21] width 93 height 24
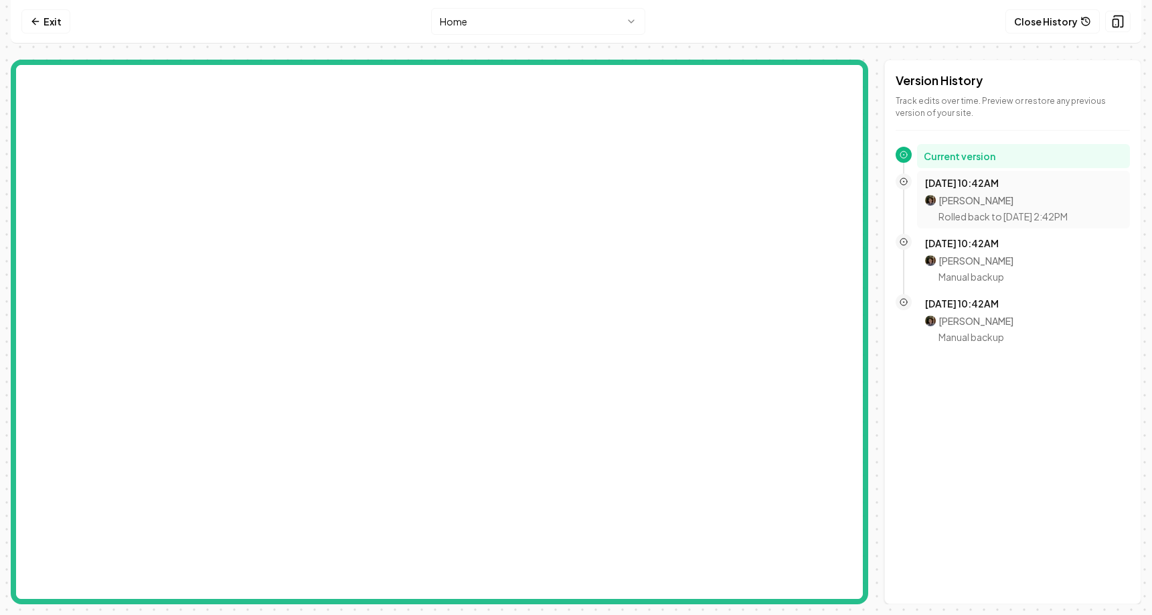
click at [969, 200] on p "Mitchell Stahl" at bounding box center [1003, 200] width 129 height 13
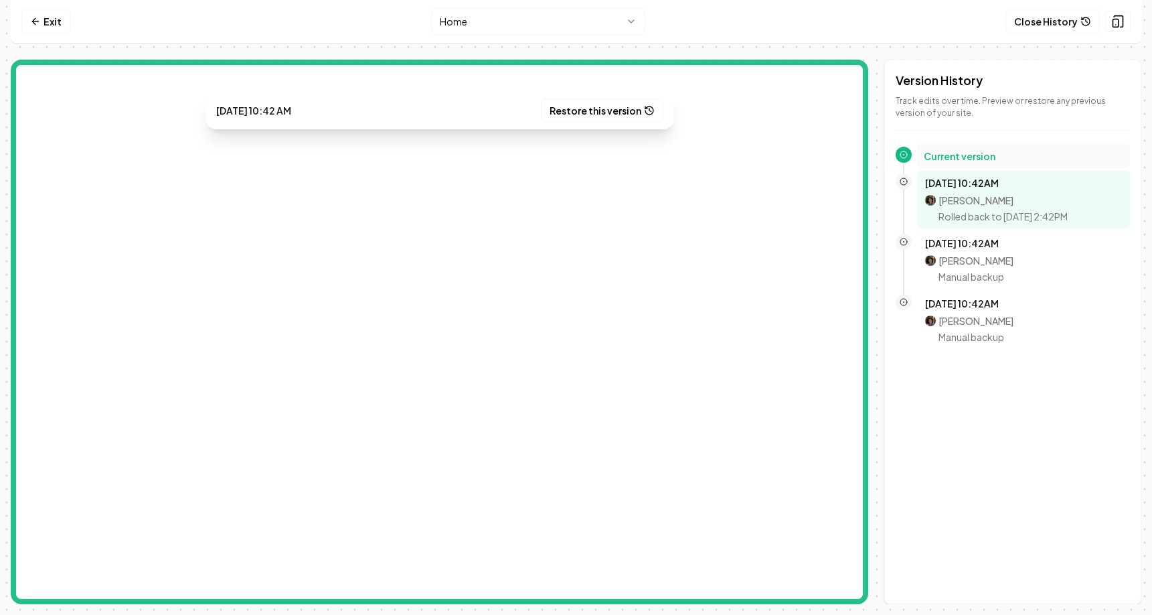
click at [974, 155] on h2 "Current version" at bounding box center [1024, 155] width 200 height 13
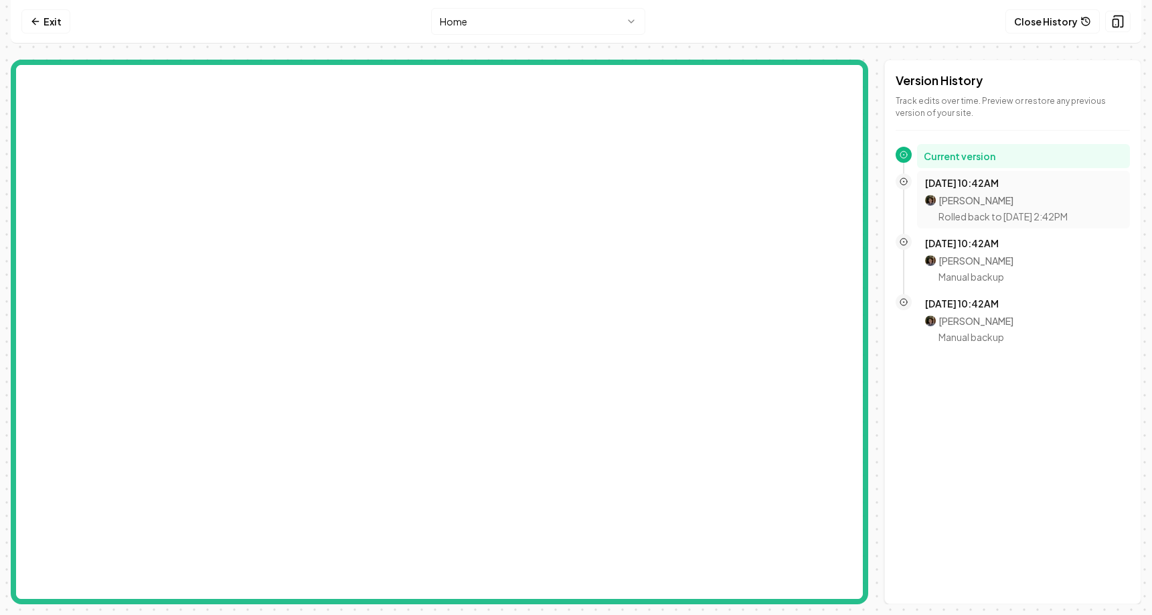
click at [972, 209] on div "Mitchell Stahl Rolled back to Oct 8, 2:42PM" at bounding box center [1003, 208] width 129 height 29
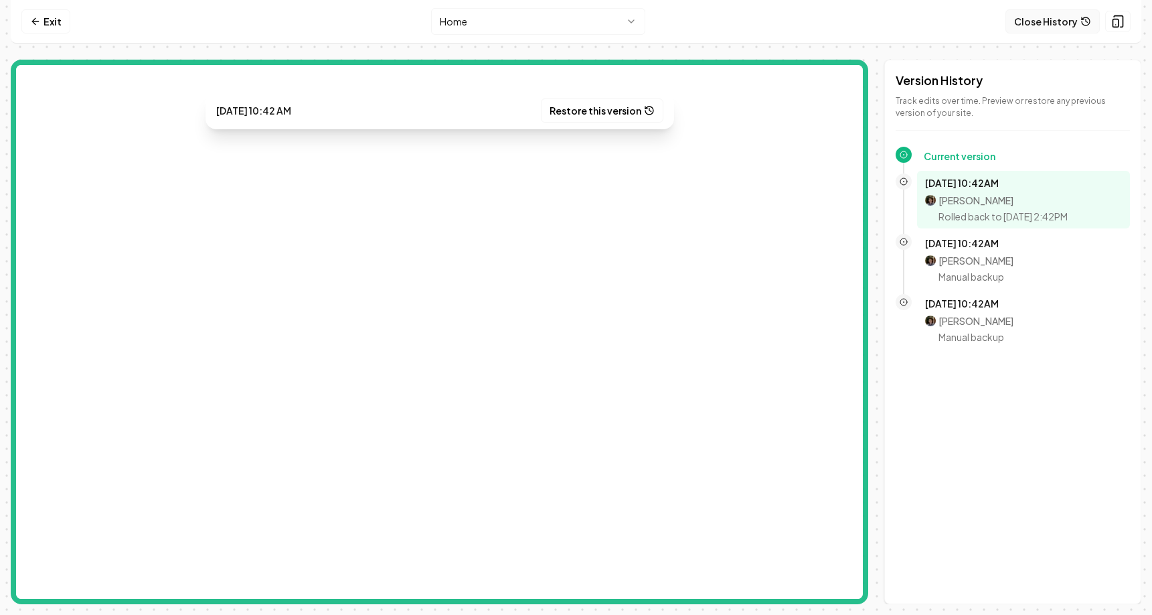
click at [1069, 13] on button "Close History" at bounding box center [1053, 21] width 94 height 24
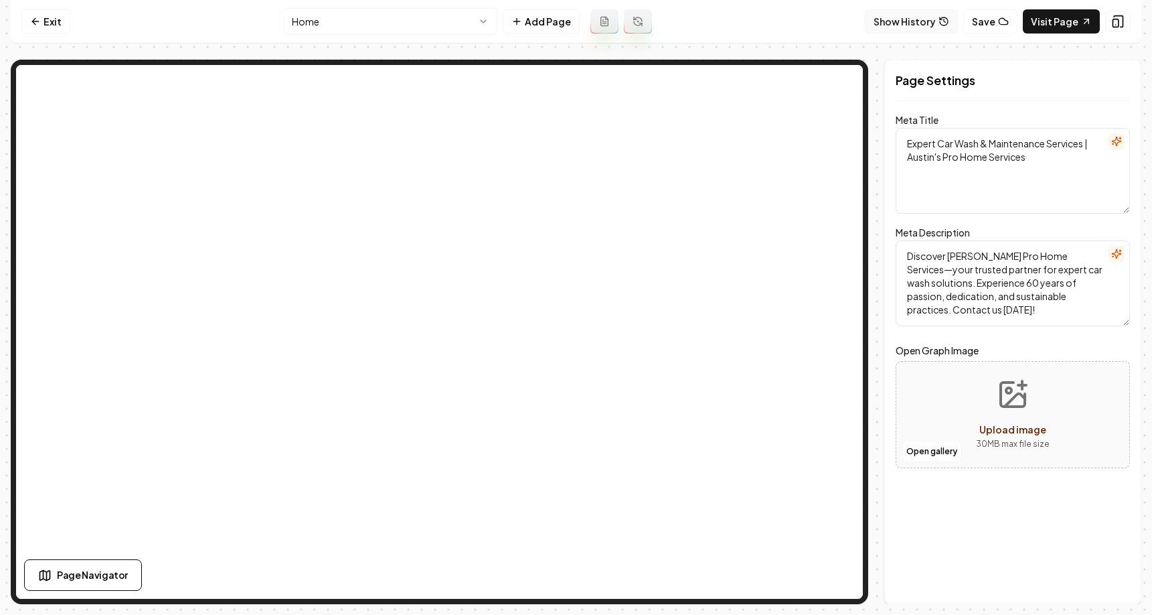
click at [909, 25] on button "Show History" at bounding box center [911, 21] width 93 height 24
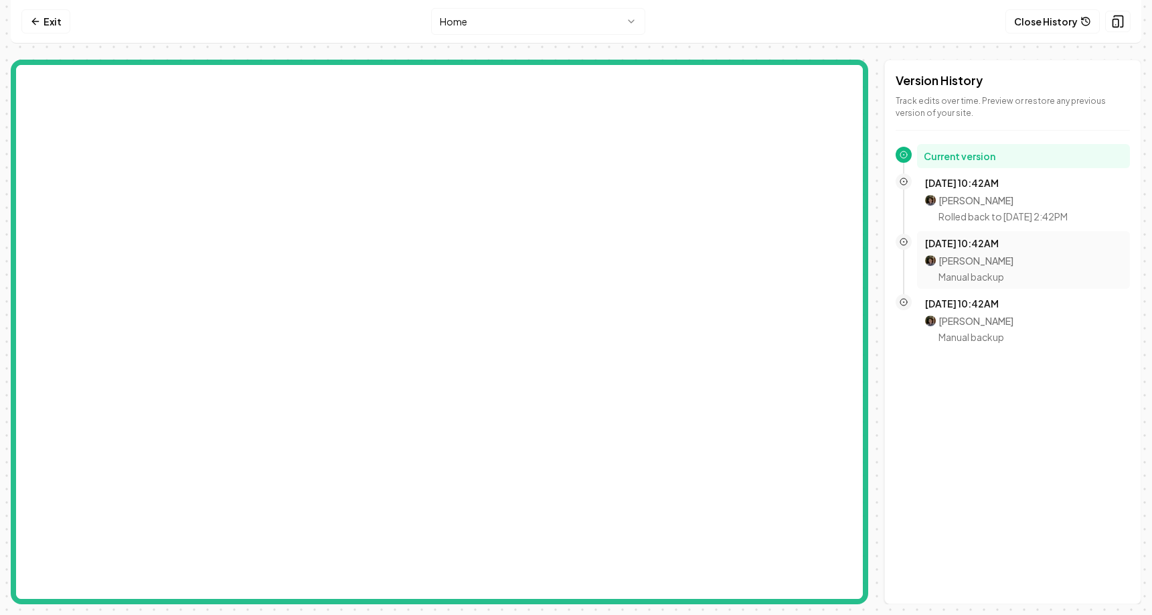
click at [966, 275] on p "Manual backup" at bounding box center [976, 276] width 75 height 13
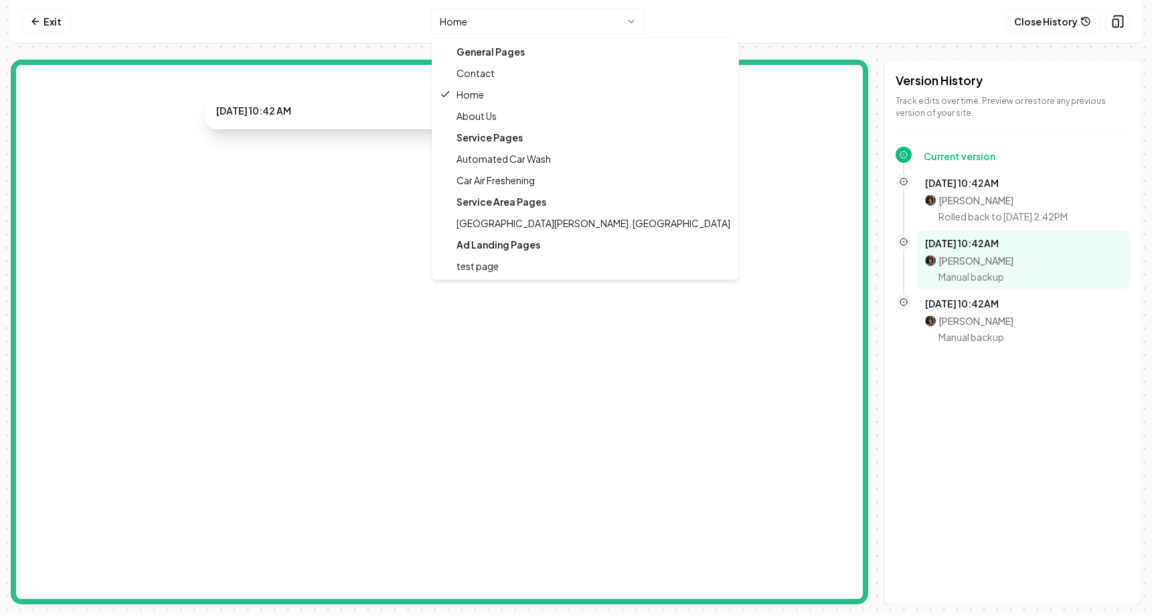
click at [525, 27] on html "Computer Required This feature is only available on a computer. Please switch t…" at bounding box center [576, 307] width 1152 height 615
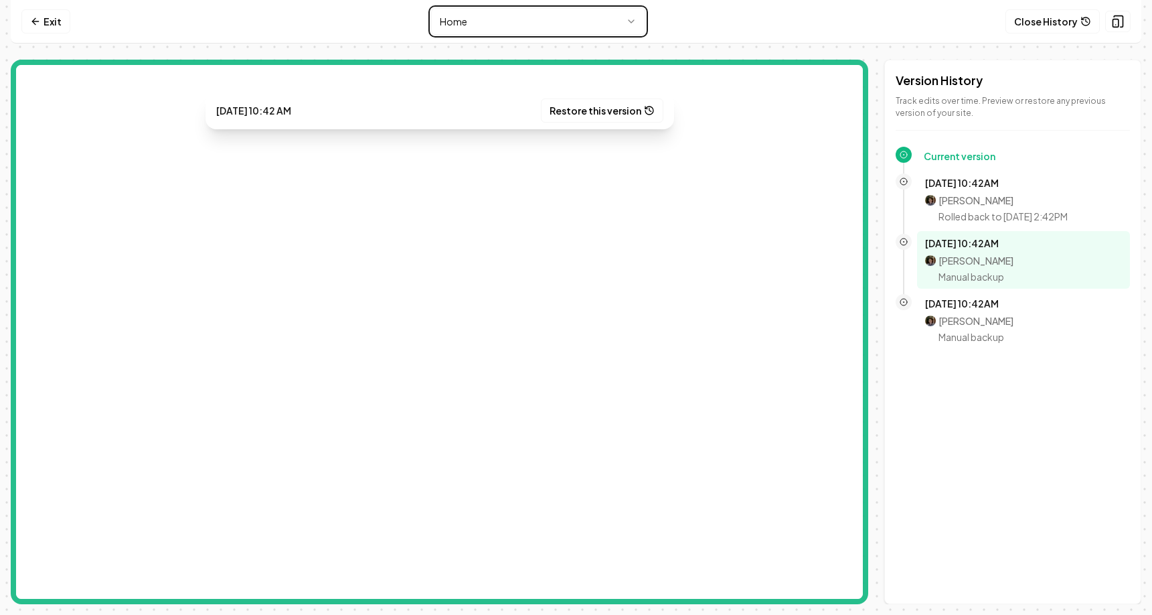
click at [540, 24] on html "Computer Required This feature is only available on a computer. Please switch t…" at bounding box center [576, 307] width 1152 height 615
click at [555, 23] on html "Computer Required This feature is only available on a computer. Please switch t…" at bounding box center [576, 307] width 1152 height 615
click at [559, 29] on html "Computer Required This feature is only available on a computer. Please switch t…" at bounding box center [576, 307] width 1152 height 615
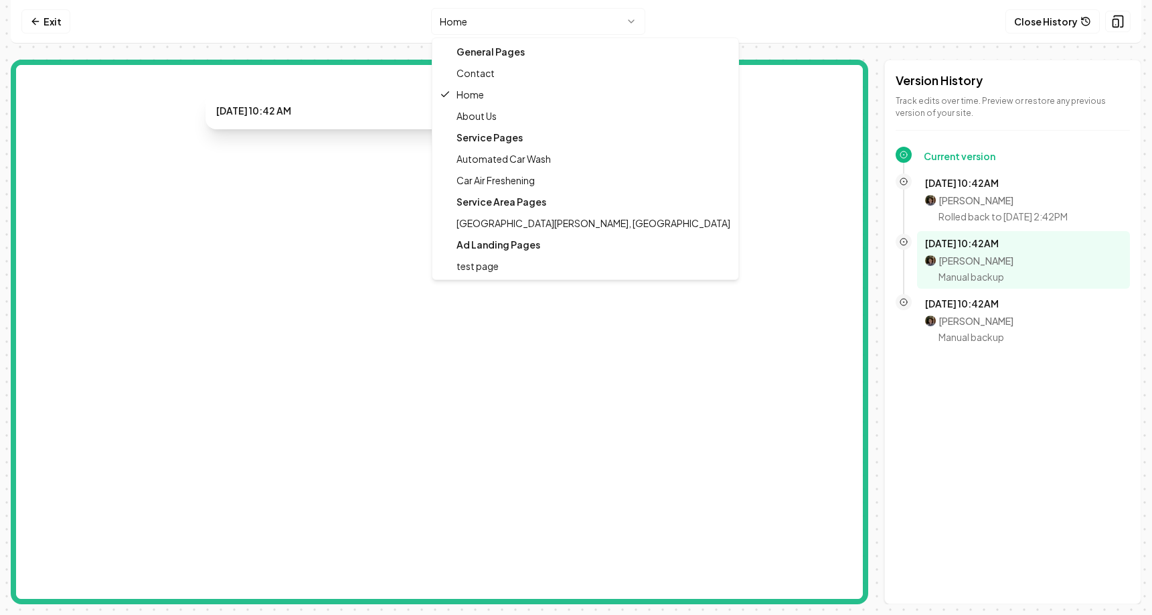
click at [559, 29] on html "Computer Required This feature is only available on a computer. Please switch t…" at bounding box center [576, 307] width 1152 height 615
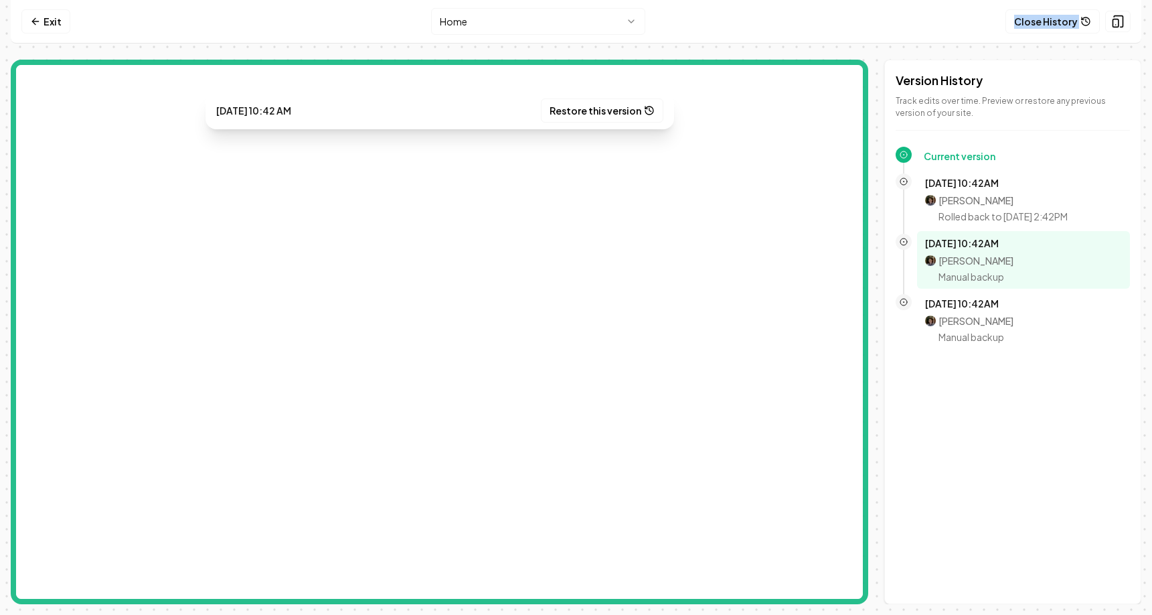
click at [716, 23] on nav "Exit Home Close History" at bounding box center [576, 22] width 1131 height 44
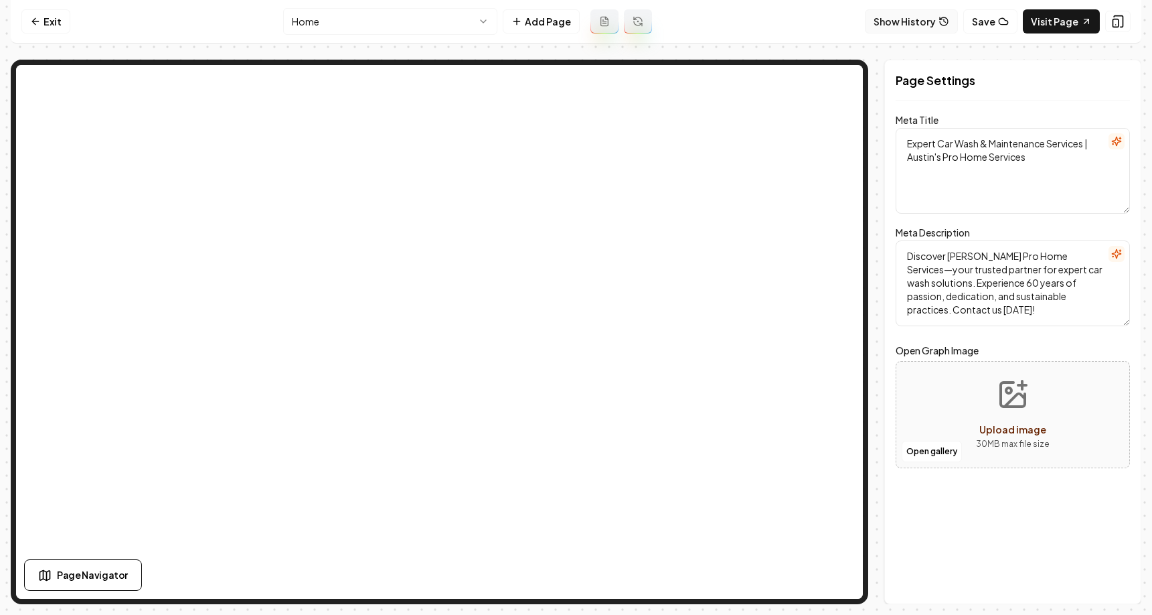
click at [879, 21] on button "Show History" at bounding box center [911, 21] width 93 height 24
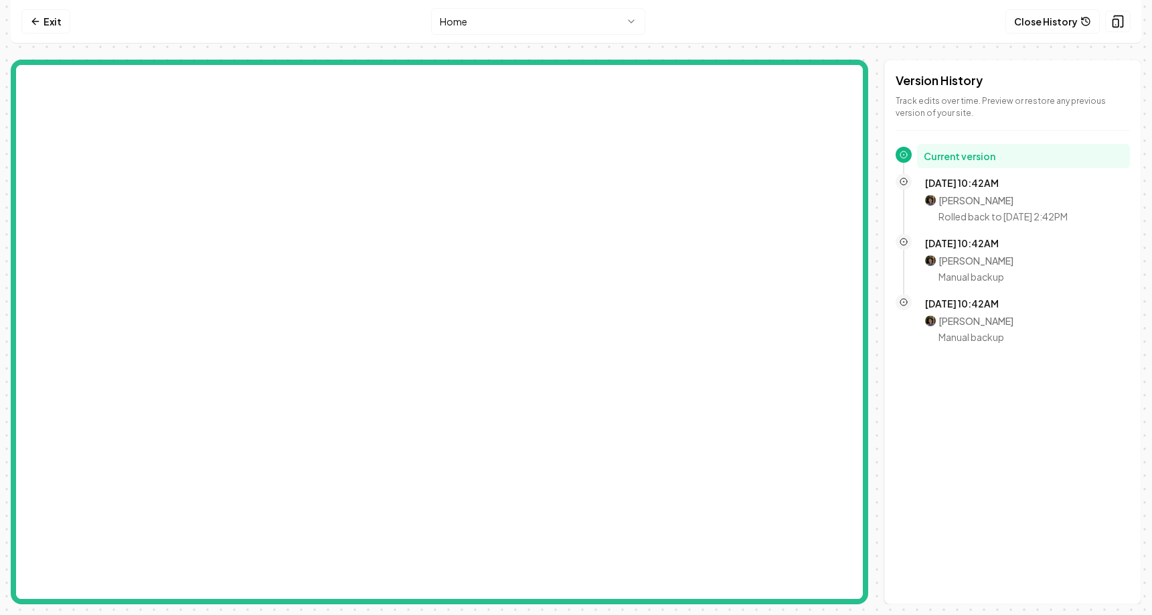
click at [570, 16] on html "Computer Required This feature is only available on a computer. Please switch t…" at bounding box center [576, 307] width 1152 height 615
click at [939, 194] on p "[PERSON_NAME]" at bounding box center [1003, 200] width 129 height 13
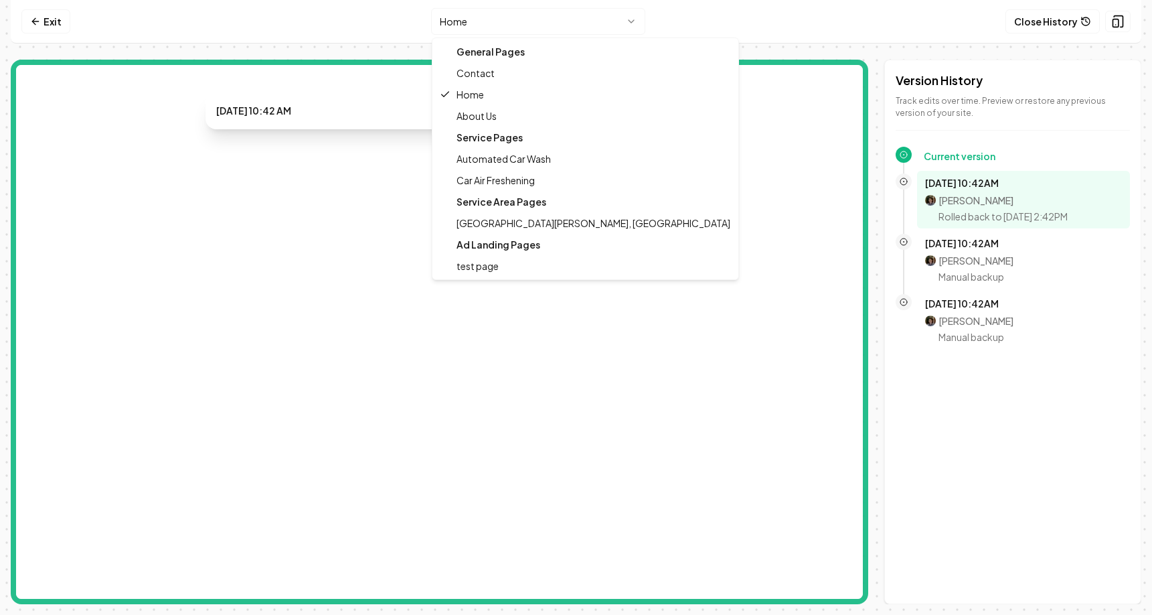
click at [609, 20] on html "Computer Required This feature is only available on a computer. Please switch t…" at bounding box center [576, 307] width 1152 height 615
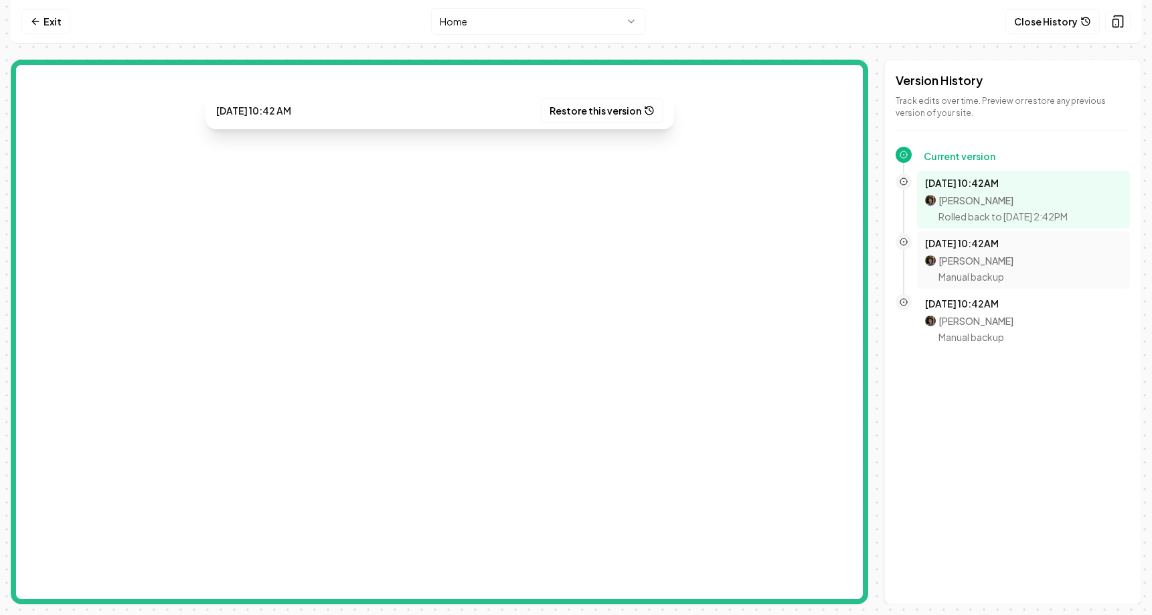
click at [982, 244] on p "[DATE] 10:42AM" at bounding box center [1023, 242] width 197 height 13
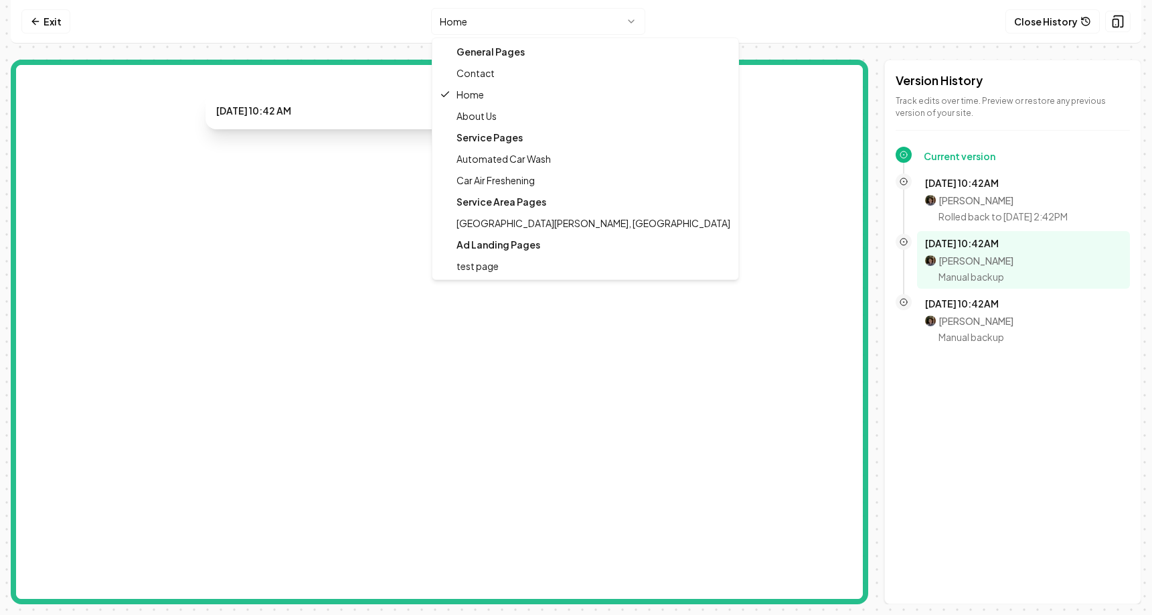
click at [622, 22] on html "Computer Required This feature is only available on a computer. Please switch t…" at bounding box center [576, 307] width 1152 height 615
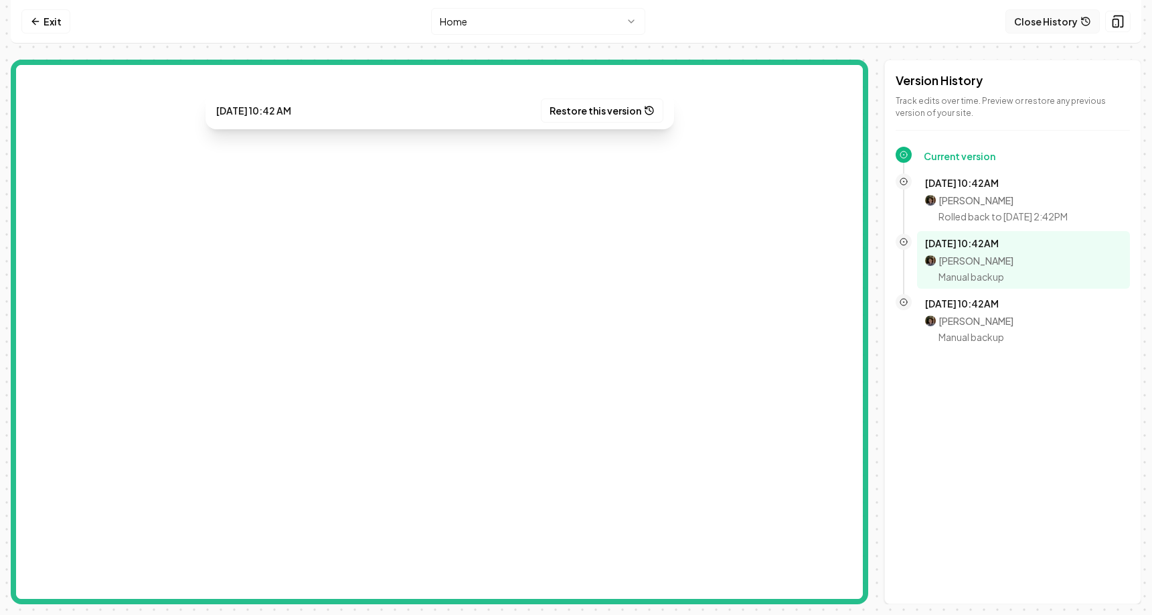
click at [1039, 29] on button "Close History" at bounding box center [1053, 21] width 94 height 24
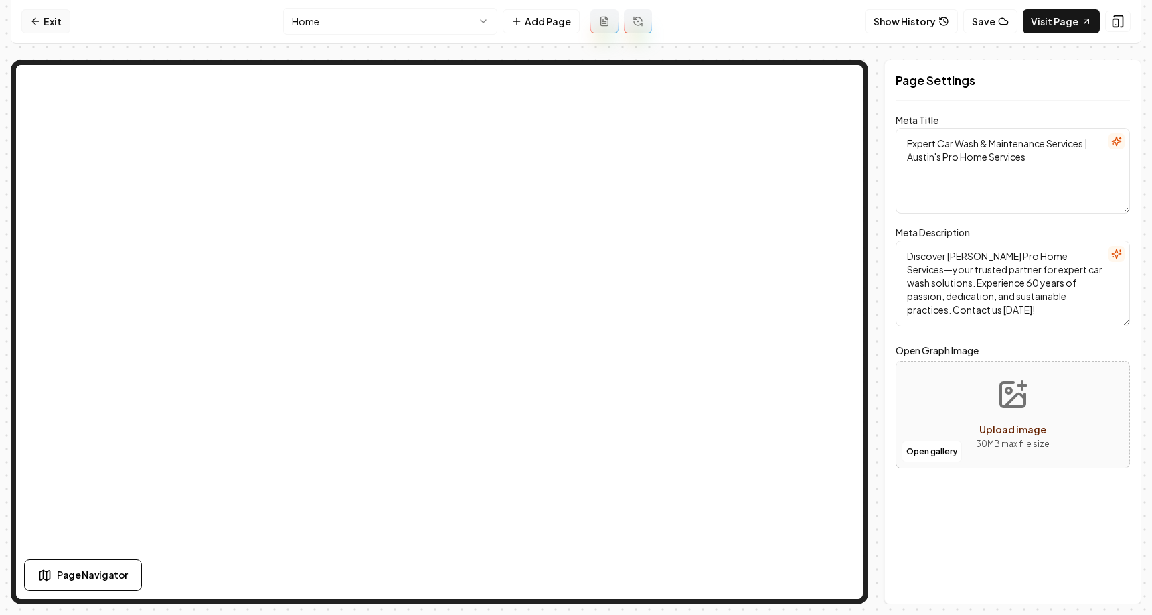
click at [54, 22] on link "Exit" at bounding box center [45, 21] width 49 height 24
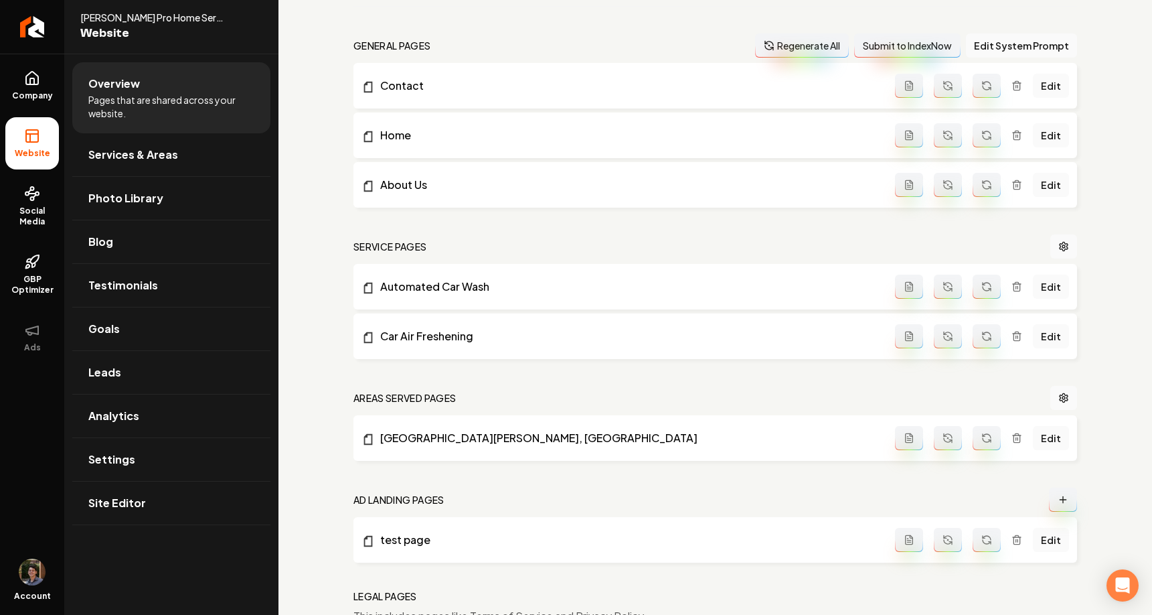
scroll to position [406, 0]
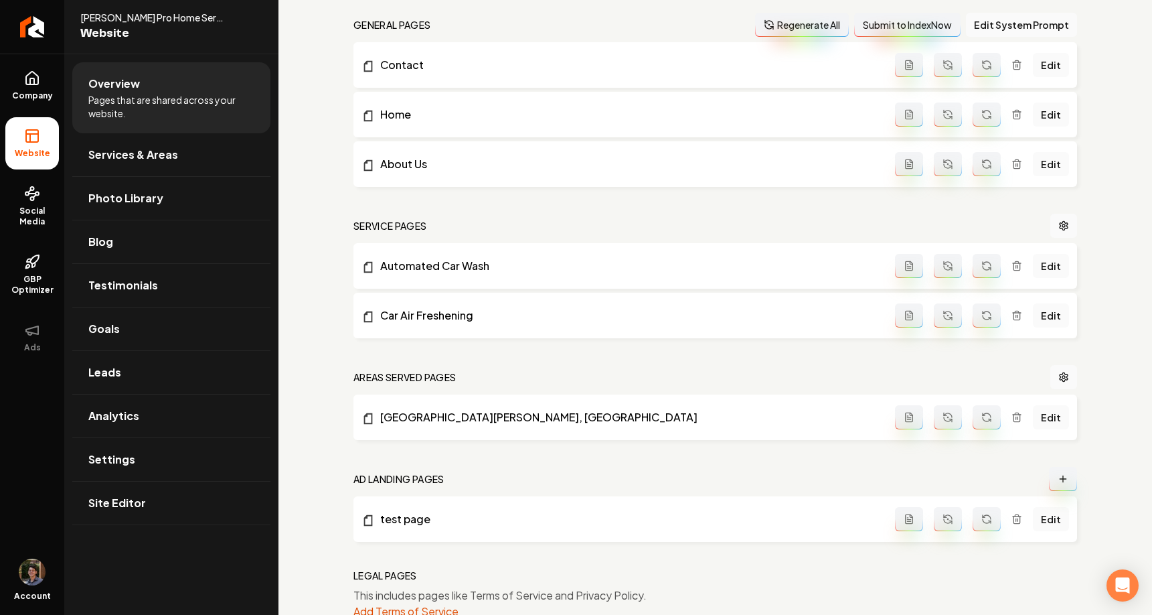
click at [1015, 518] on icon "Main content area" at bounding box center [1017, 519] width 11 height 11
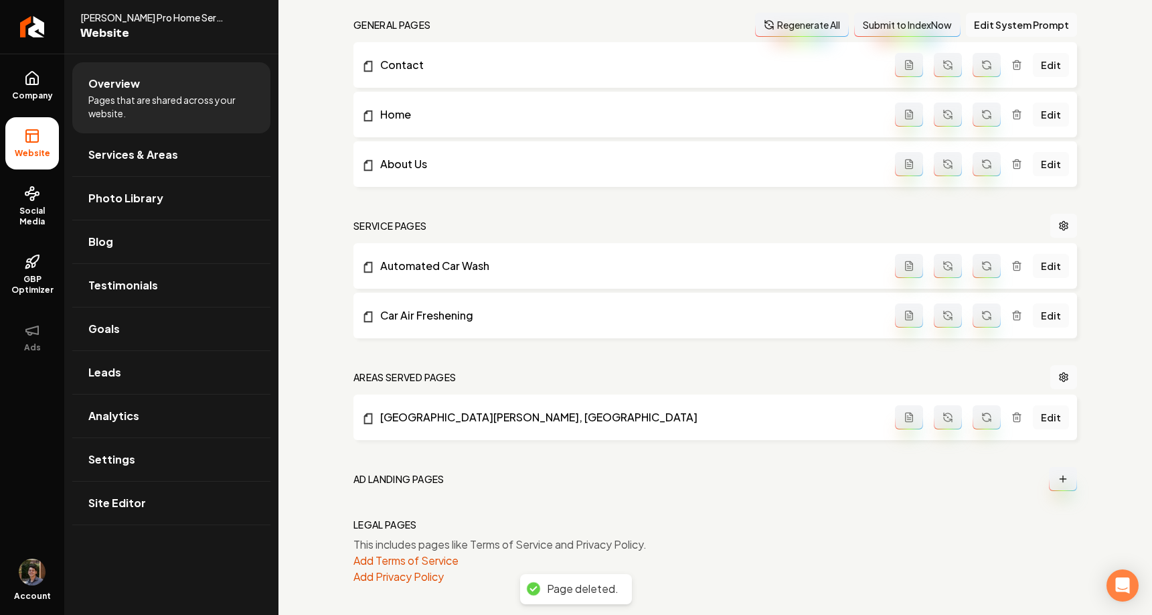
scroll to position [0, 0]
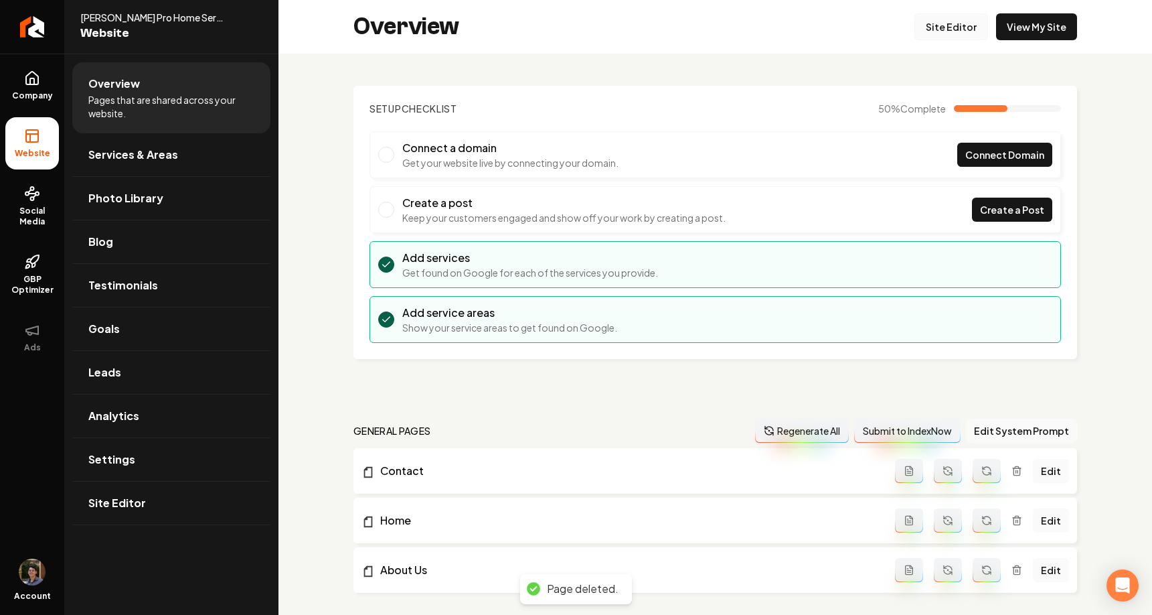
click at [967, 30] on link "Site Editor" at bounding box center [952, 26] width 74 height 27
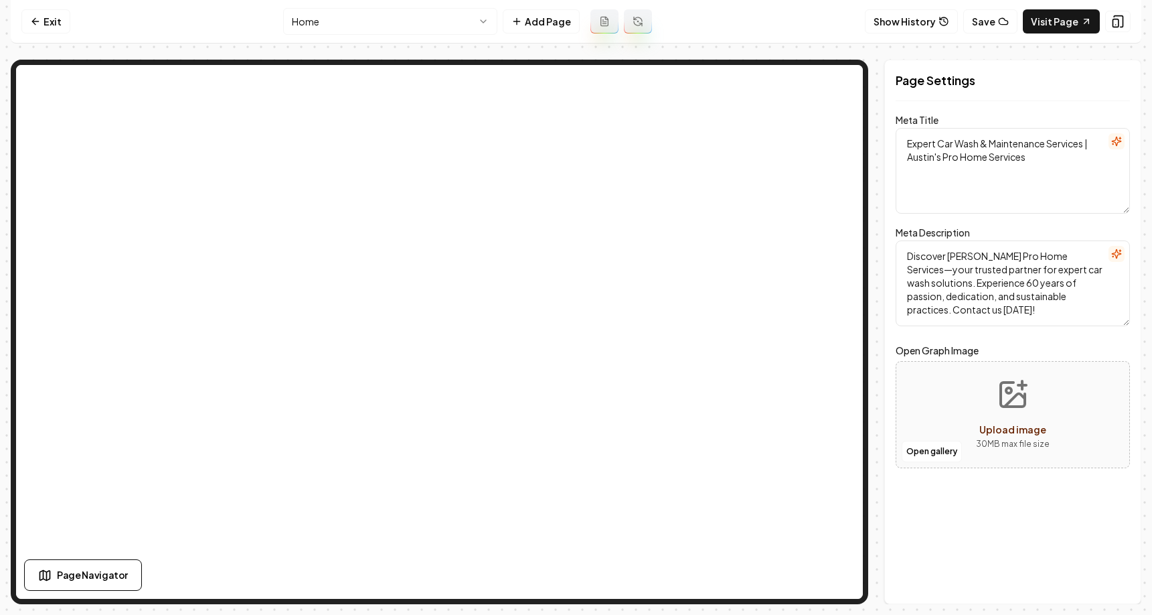
click at [469, 19] on html "Computer Required This feature is only available on a computer. Please switch t…" at bounding box center [576, 307] width 1152 height 615
click at [222, 39] on nav "Exit Home Add Page Show History Save Visit Page" at bounding box center [576, 22] width 1131 height 44
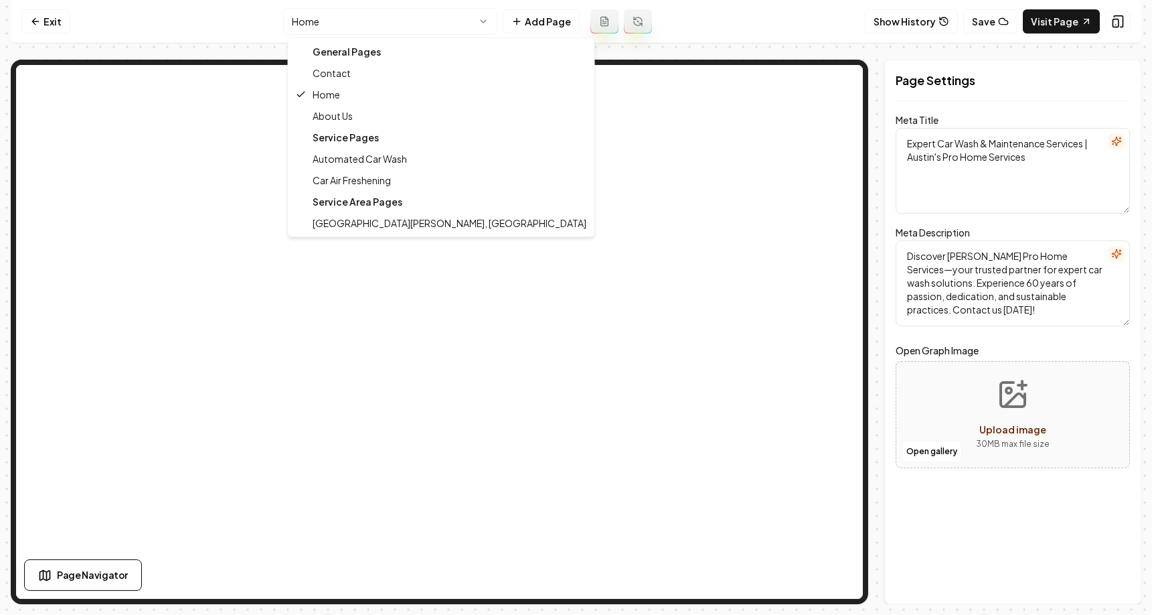
click at [338, 25] on html "Computer Required This feature is only available on a computer. Please switch t…" at bounding box center [576, 307] width 1152 height 615
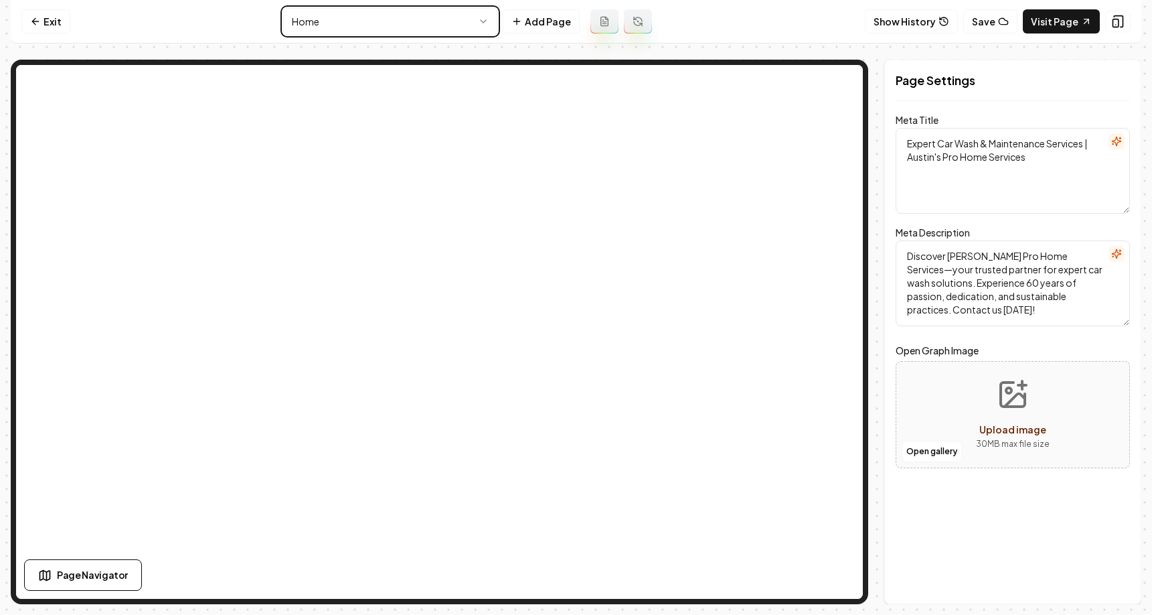
click at [338, 25] on html "Computer Required This feature is only available on a computer. Please switch t…" at bounding box center [576, 307] width 1152 height 615
click at [913, 23] on button "Show History" at bounding box center [911, 21] width 93 height 24
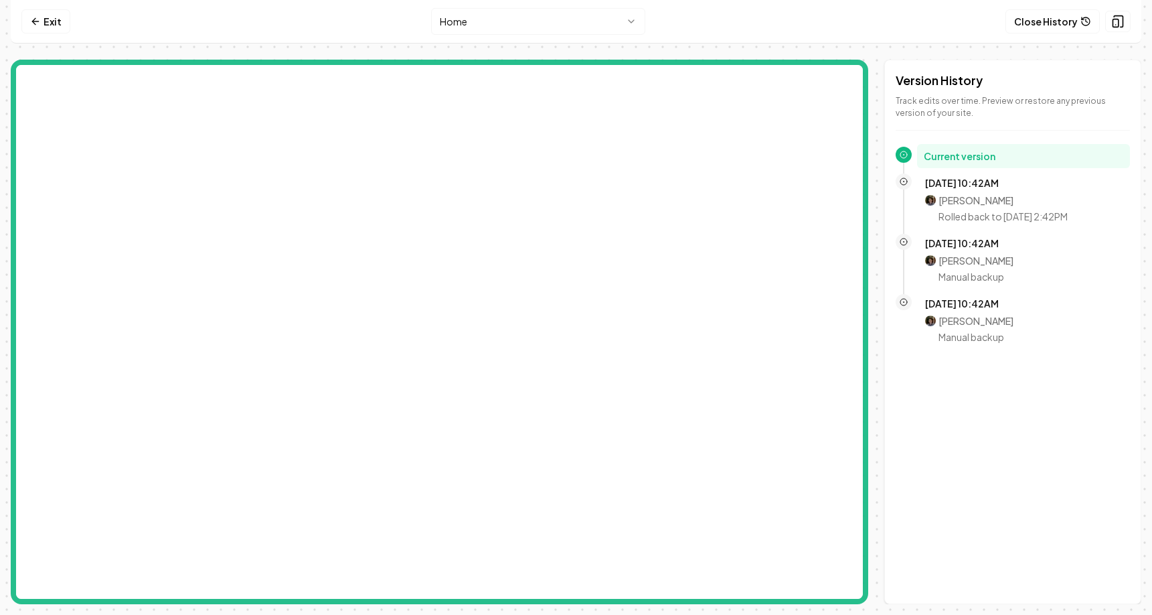
click at [485, 25] on html "Computer Required This feature is only available on a computer. Please switch t…" at bounding box center [576, 307] width 1152 height 615
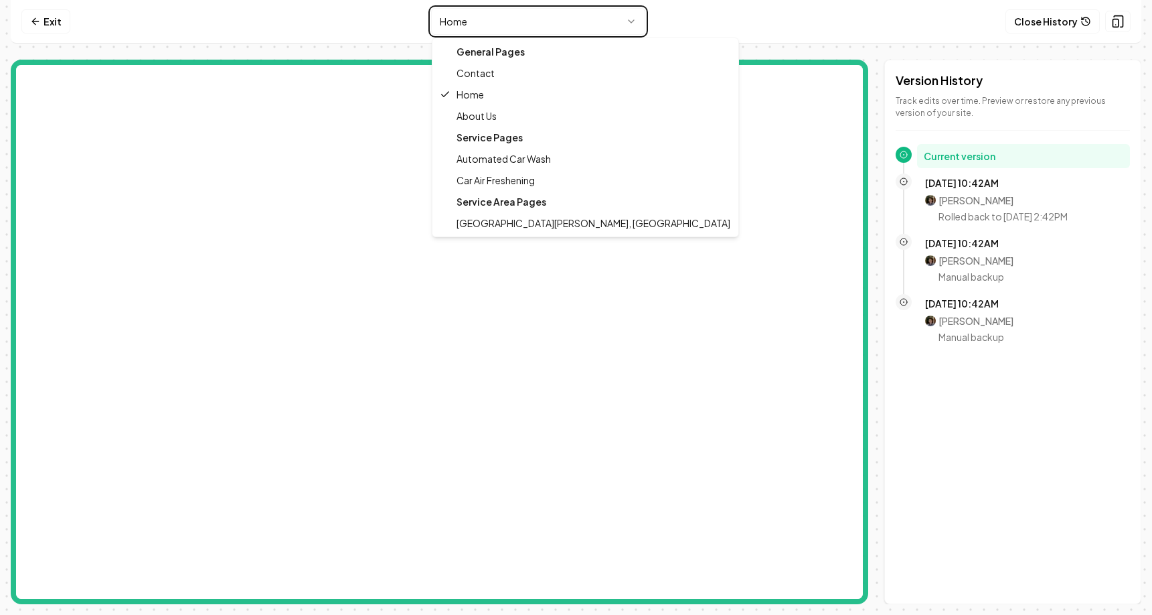
click at [485, 25] on html "Computer Required This feature is only available on a computer. Please switch t…" at bounding box center [576, 307] width 1152 height 615
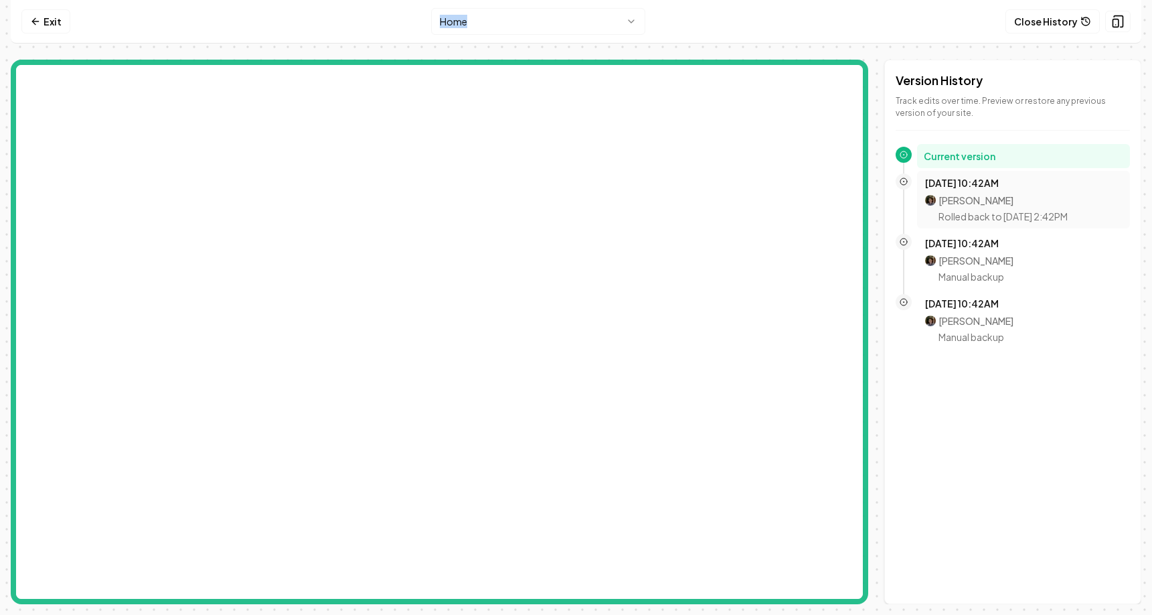
click at [993, 220] on p "Rolled back to [DATE] 2:42PM" at bounding box center [1003, 216] width 129 height 13
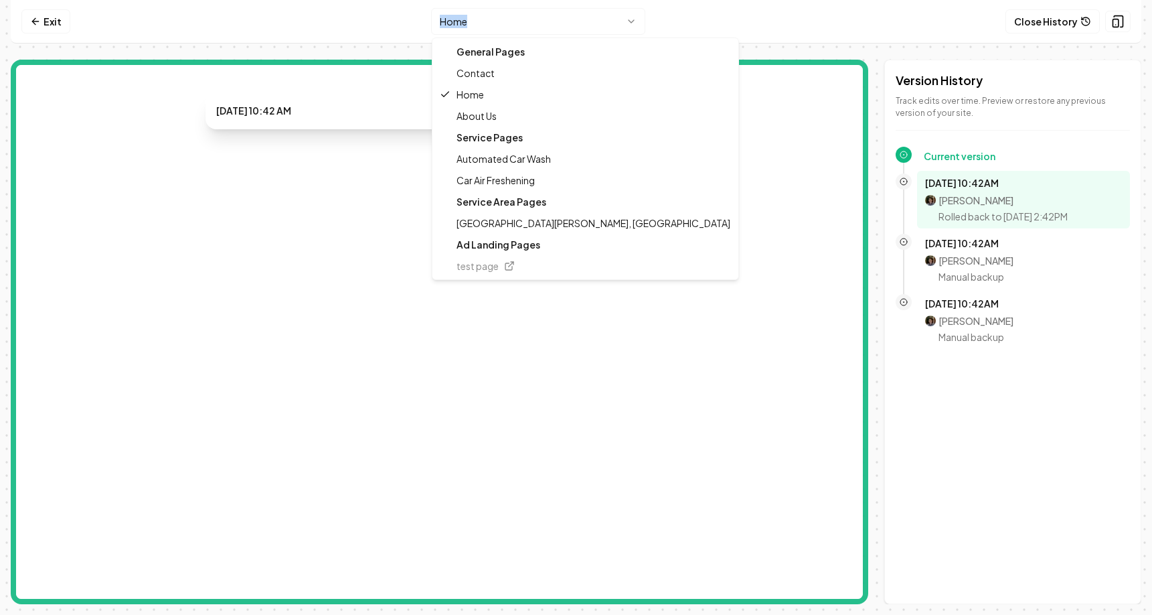
click at [566, 14] on html "Computer Required This feature is only available on a computer. Please switch t…" at bounding box center [576, 307] width 1152 height 615
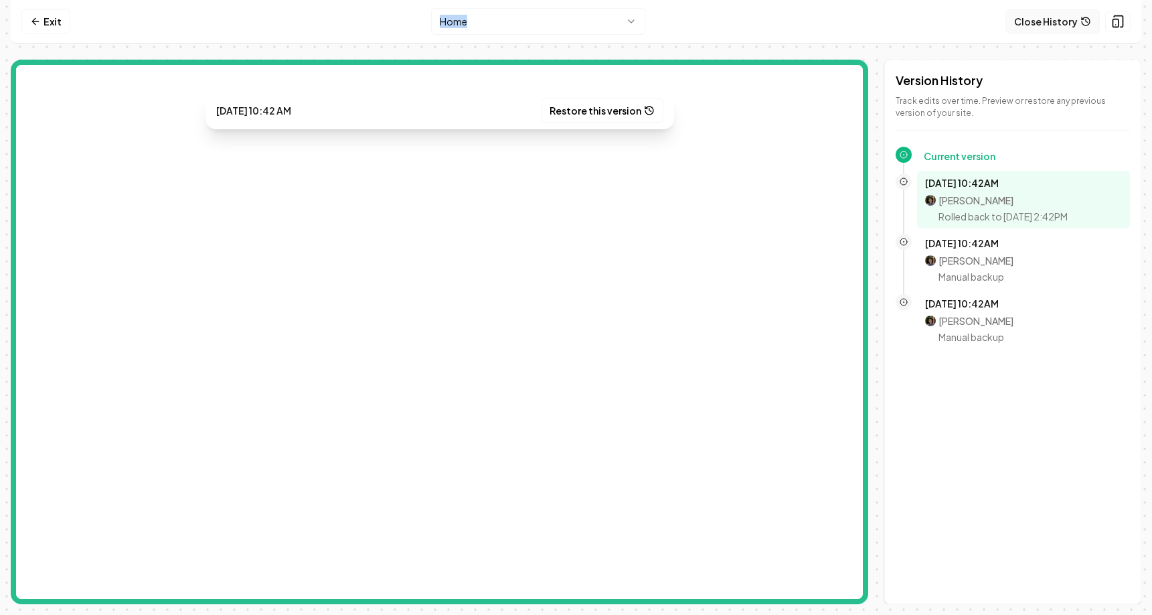
click at [1028, 23] on button "Close History" at bounding box center [1053, 21] width 94 height 24
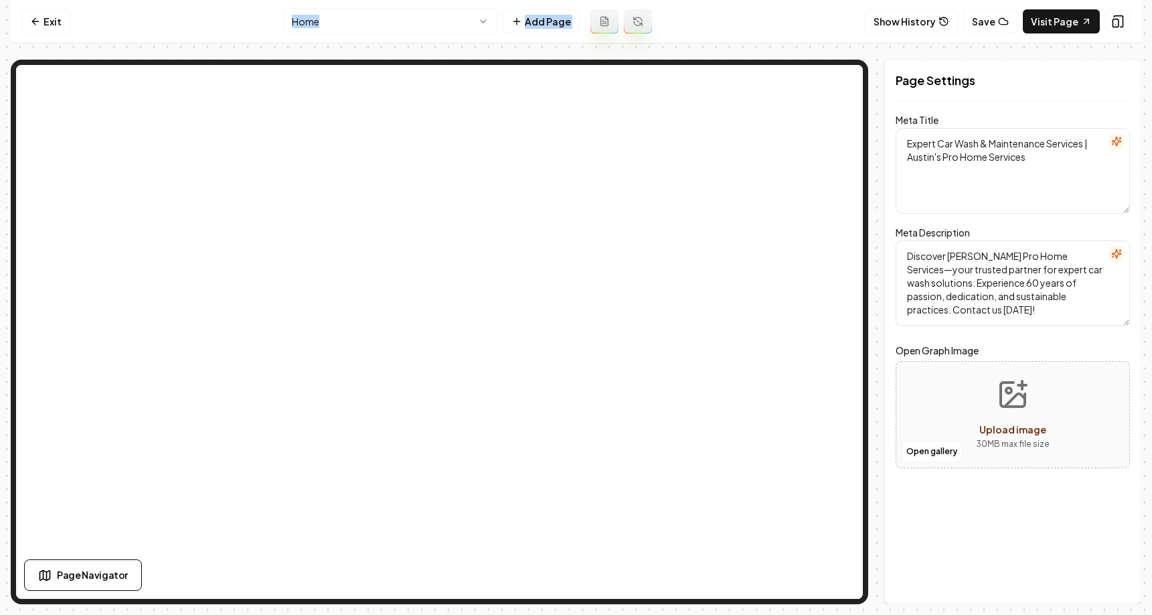
click at [700, 22] on nav "Exit Home Add Page Show History Save Visit Page" at bounding box center [576, 22] width 1131 height 44
